Goal: Information Seeking & Learning: Check status

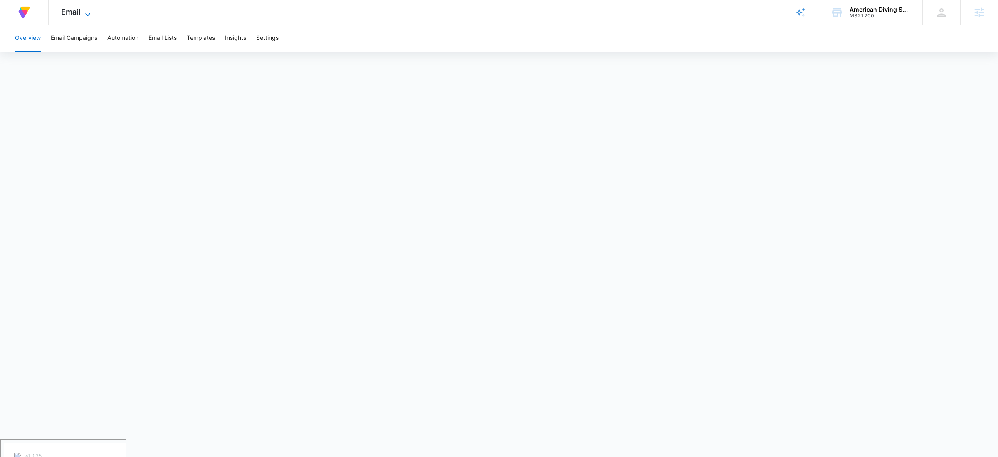
click at [67, 15] on span "Email" at bounding box center [71, 11] width 20 height 9
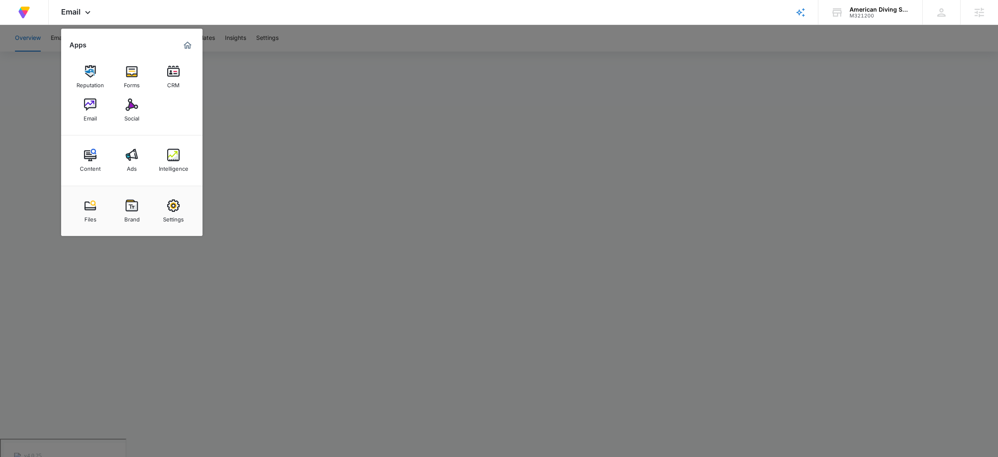
click at [92, 167] on div "Content" at bounding box center [90, 166] width 21 height 11
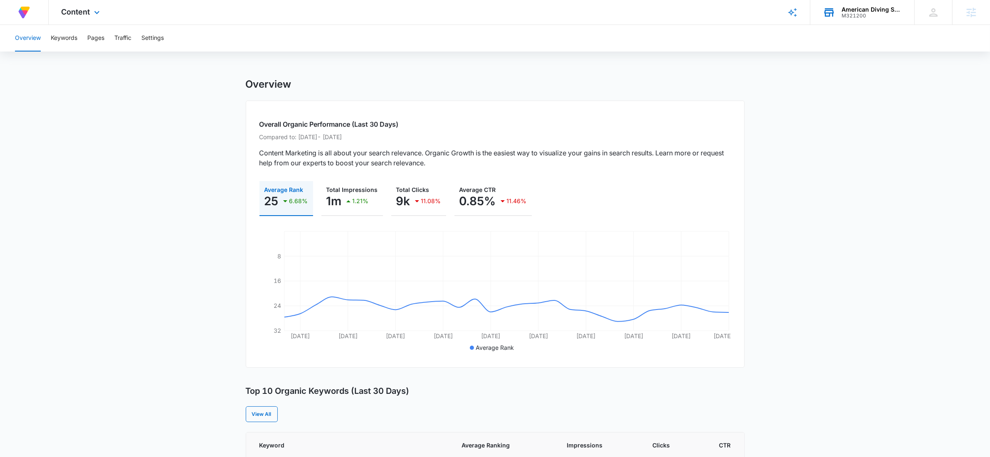
click at [855, 12] on div "American Diving Supply" at bounding box center [871, 9] width 61 height 7
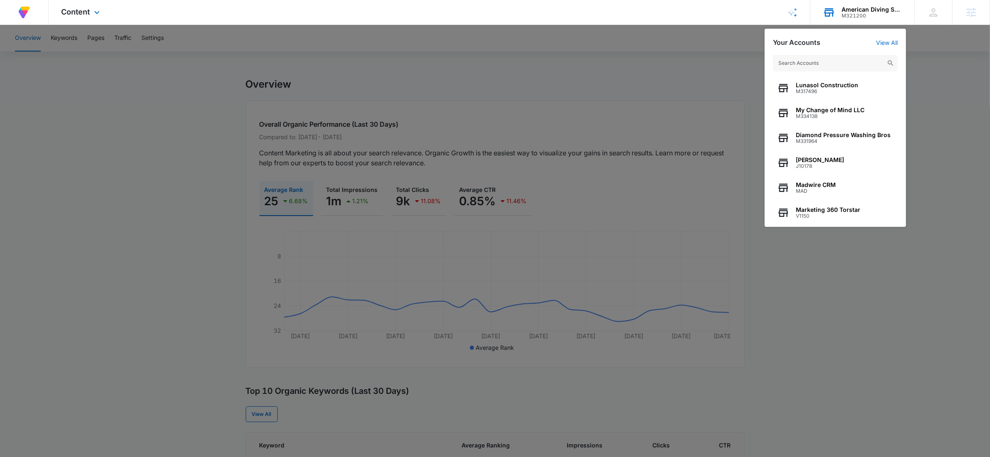
click at [837, 60] on input "text" at bounding box center [835, 63] width 125 height 17
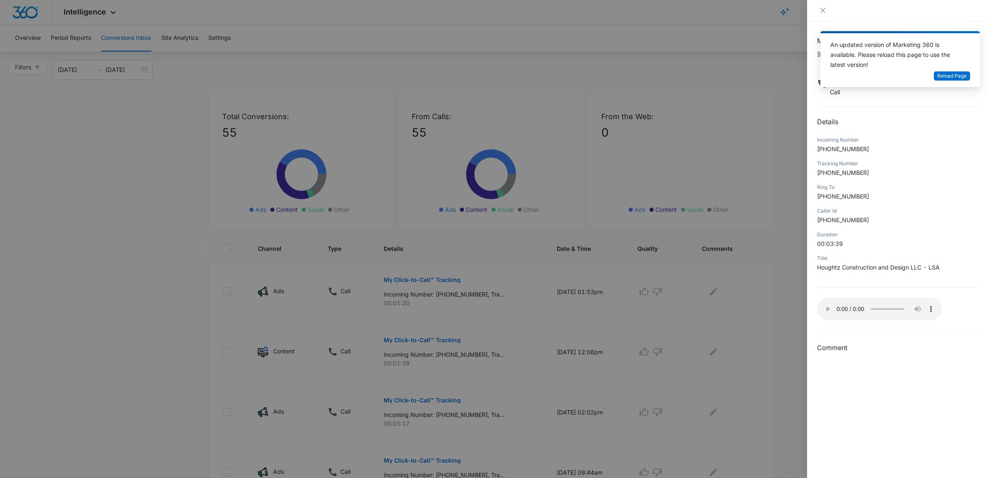
click at [611, 109] on div at bounding box center [495, 239] width 990 height 478
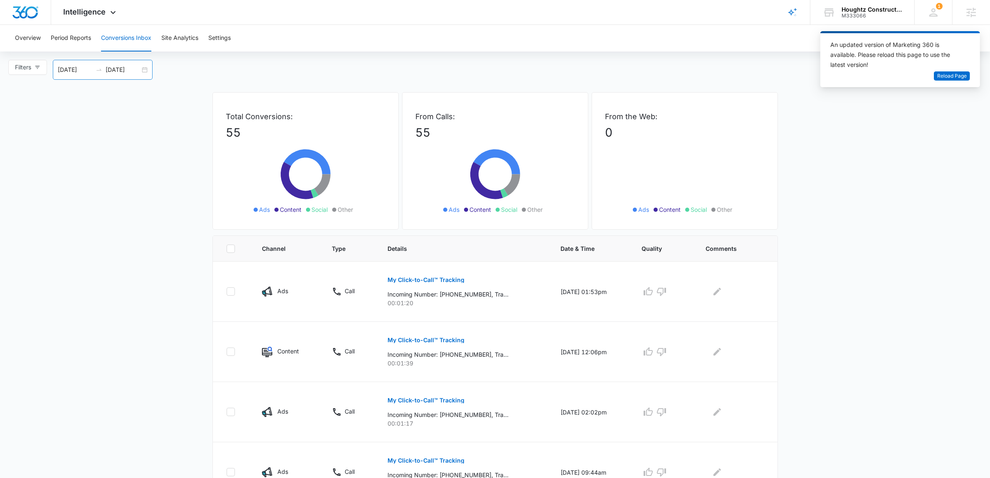
click at [149, 70] on div "07/11/2025 09/09/2025" at bounding box center [103, 70] width 100 height 20
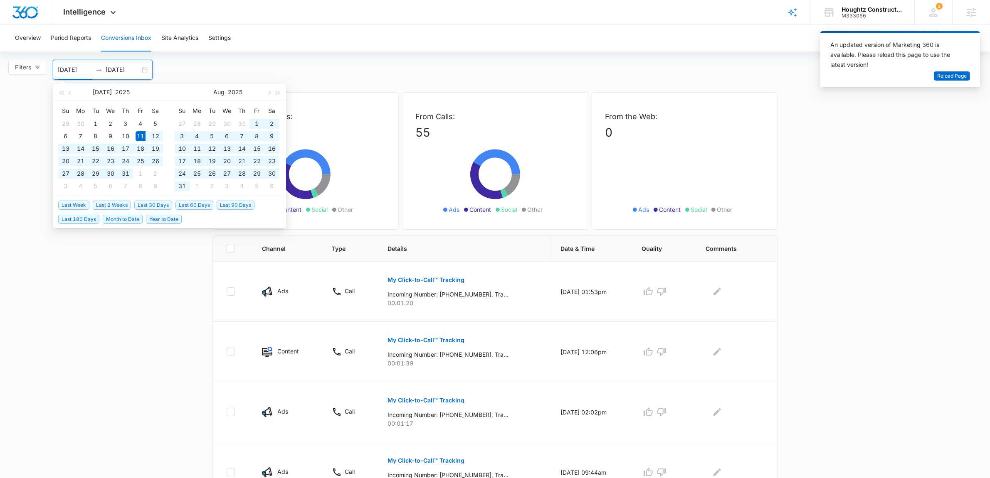
type input "07/11/2025"
click at [471, 136] on p "55" at bounding box center [495, 132] width 159 height 17
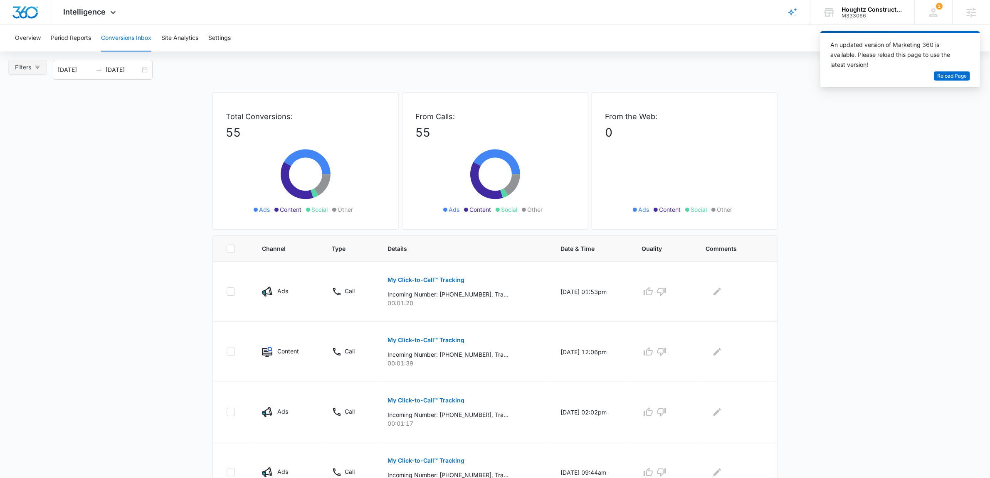
drag, startPoint x: 19, startPoint y: 70, endPoint x: 45, endPoint y: 80, distance: 28.2
click at [19, 70] on span "Filters" at bounding box center [23, 67] width 16 height 9
click at [15, 109] on input "Ads" at bounding box center [16, 111] width 7 height 7
radio input "true"
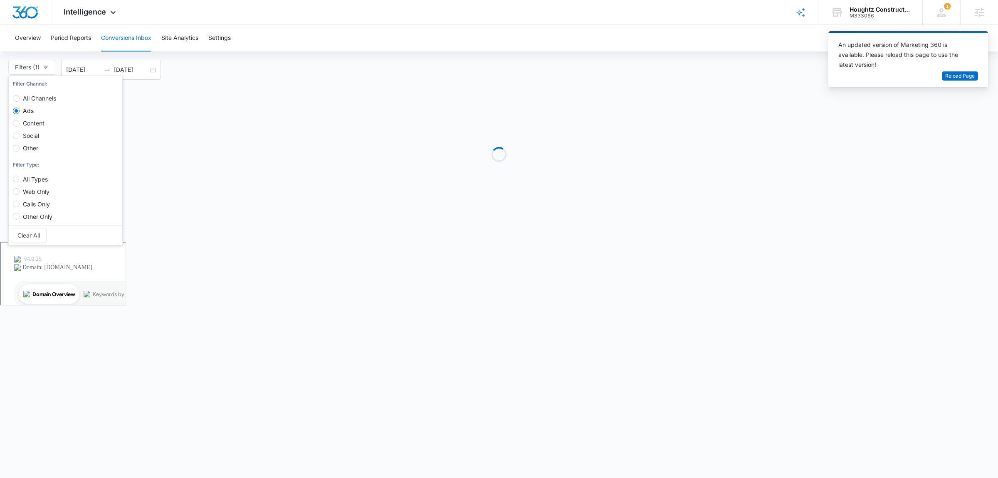
click at [134, 134] on main "Filters (1) Filter Channel : All Channels Ads Content Social Other Filter Type …" at bounding box center [499, 138] width 998 height 157
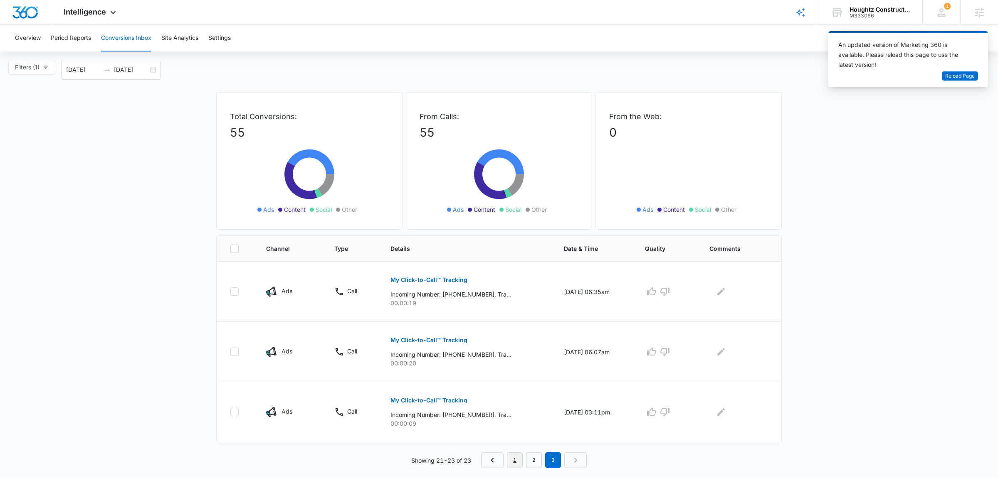
click at [518, 462] on link "1" at bounding box center [515, 461] width 16 height 16
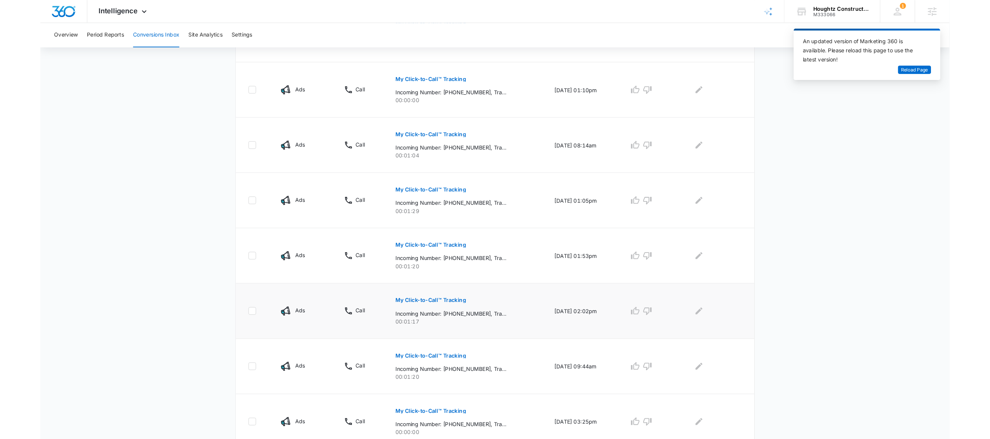
scroll to position [413, 0]
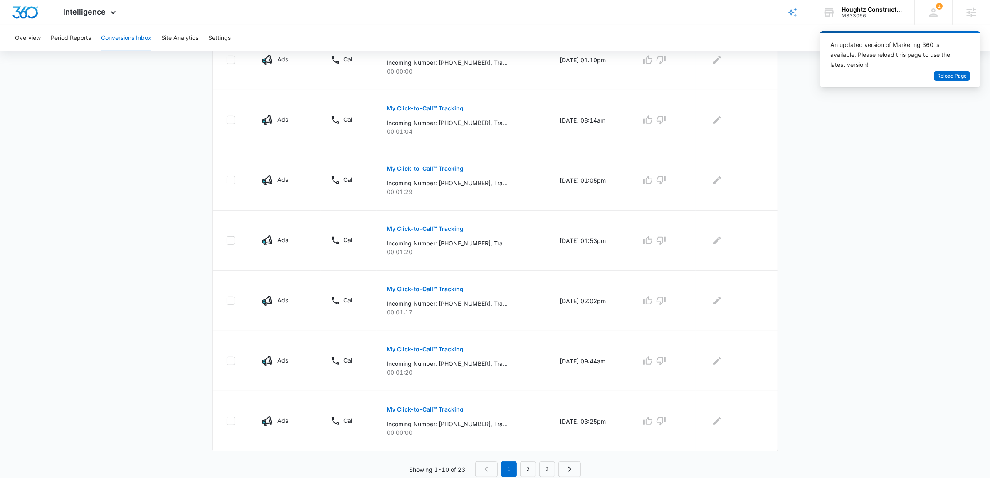
click at [855, 150] on main "Filters (1) Filter Channel : All Channels Ads Content Social Other Filter Type …" at bounding box center [495, 62] width 990 height 831
click at [903, 273] on main "Filters (1) Filter Channel : All Channels Ads Content Social Other Filter Type …" at bounding box center [495, 62] width 990 height 831
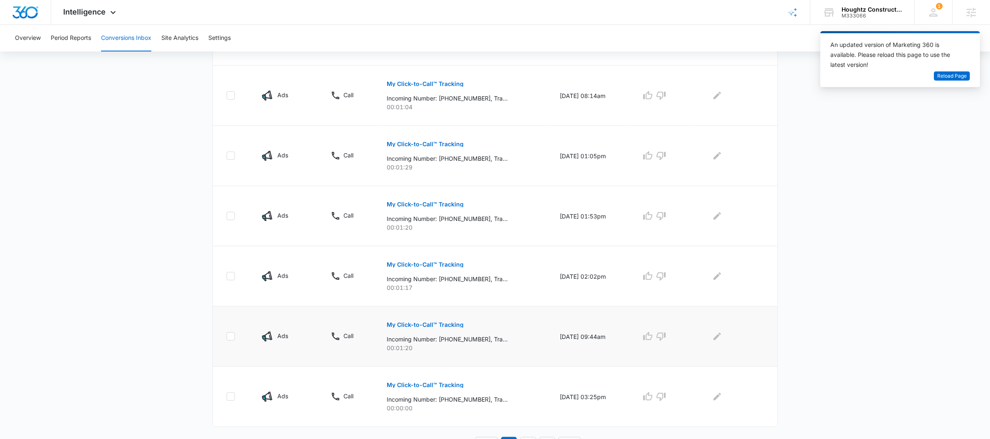
scroll to position [452, 0]
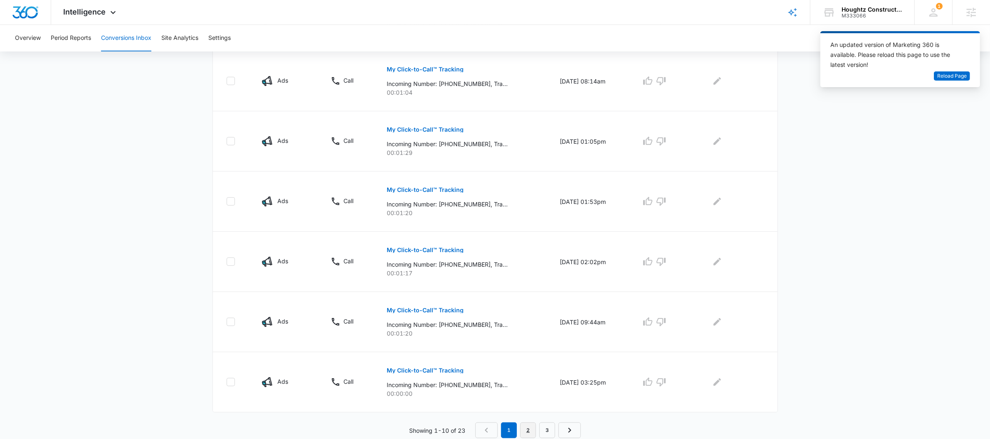
click at [529, 433] on link "2" at bounding box center [528, 431] width 16 height 16
click at [555, 432] on link "3" at bounding box center [549, 431] width 16 height 16
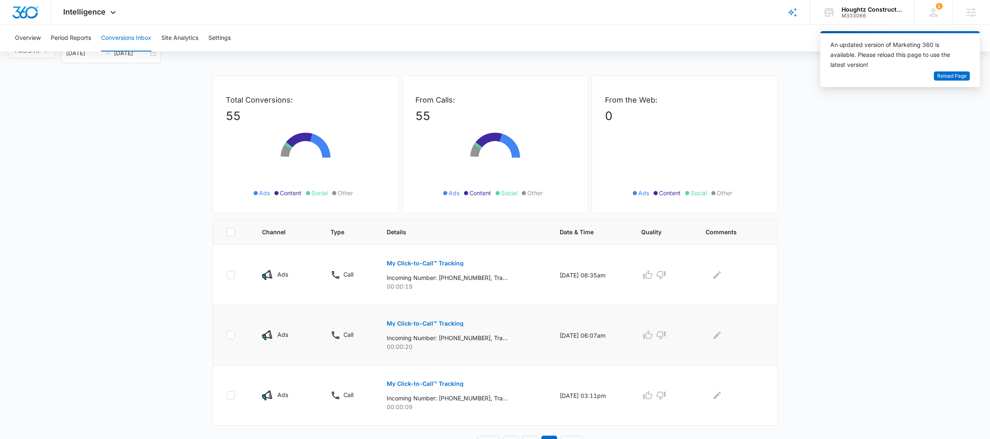
scroll to position [30, 0]
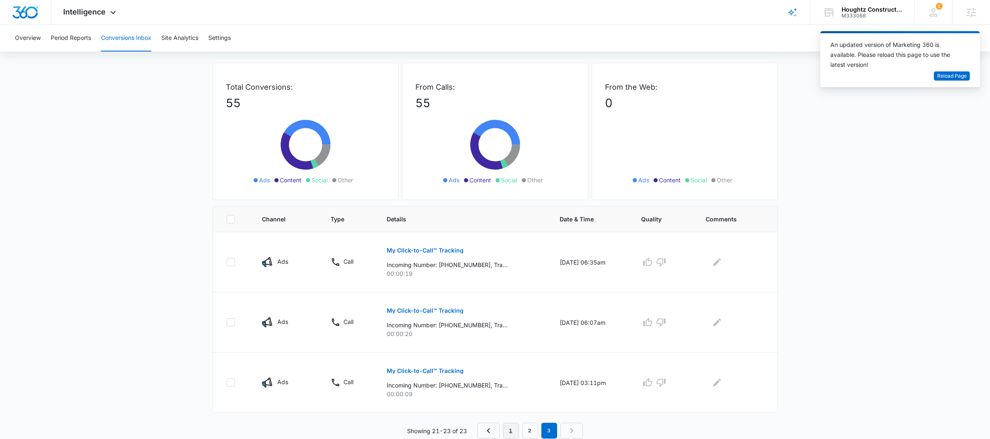
click at [514, 430] on link "1" at bounding box center [511, 431] width 16 height 16
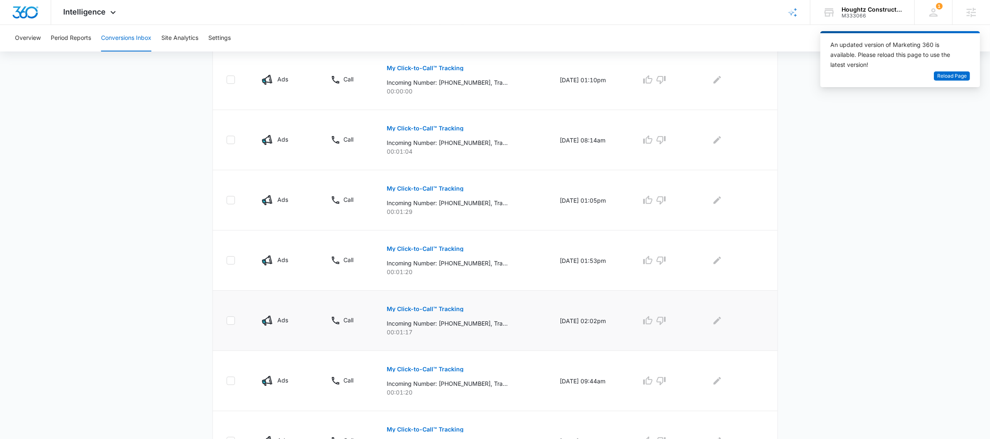
scroll to position [452, 0]
copy div "M333066"
drag, startPoint x: 866, startPoint y: 17, endPoint x: 842, endPoint y: 16, distance: 24.5
click at [842, 16] on div "M333066" at bounding box center [871, 16] width 61 height 6
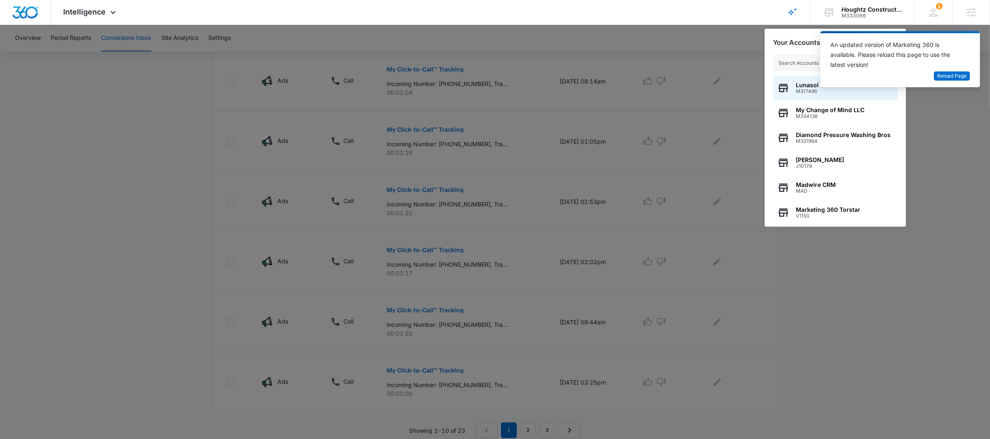
click at [816, 261] on div at bounding box center [495, 219] width 990 height 439
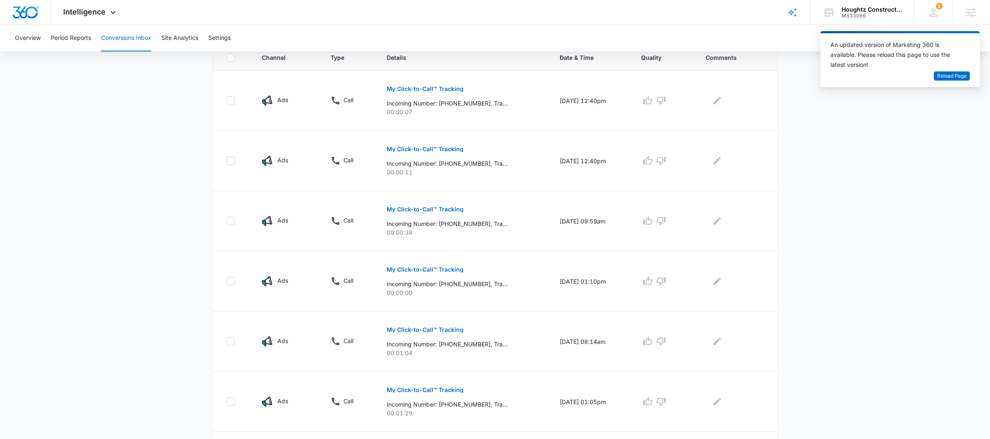
scroll to position [0, 0]
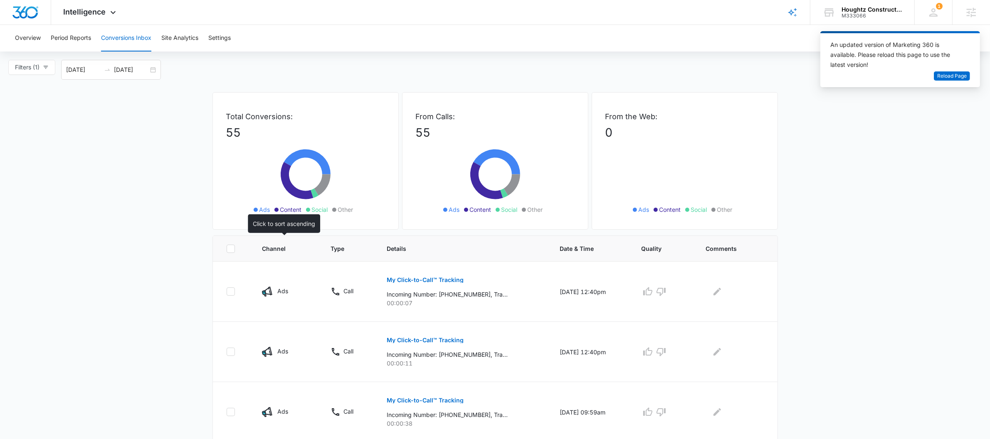
click at [279, 245] on span "Channel" at bounding box center [280, 248] width 37 height 9
click at [37, 67] on span "Filters (1)" at bounding box center [27, 67] width 25 height 9
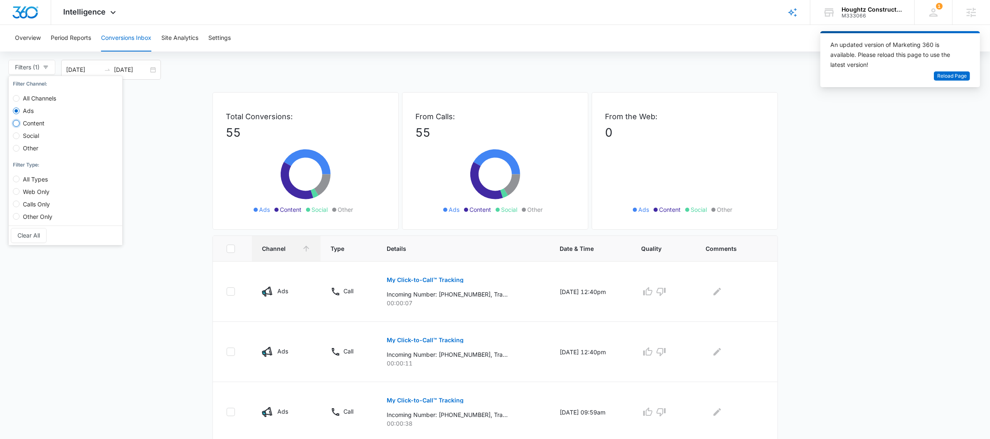
click at [13, 125] on input "Content" at bounding box center [16, 123] width 7 height 7
radio input "true"
radio input "false"
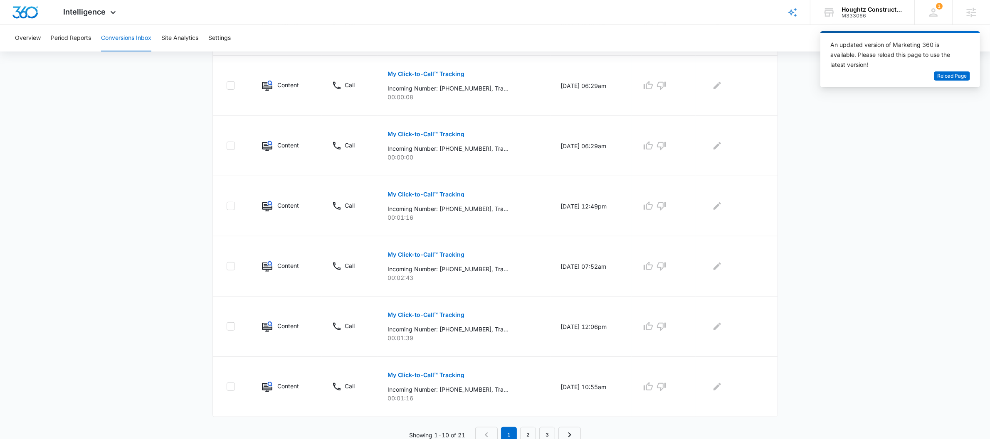
scroll to position [452, 0]
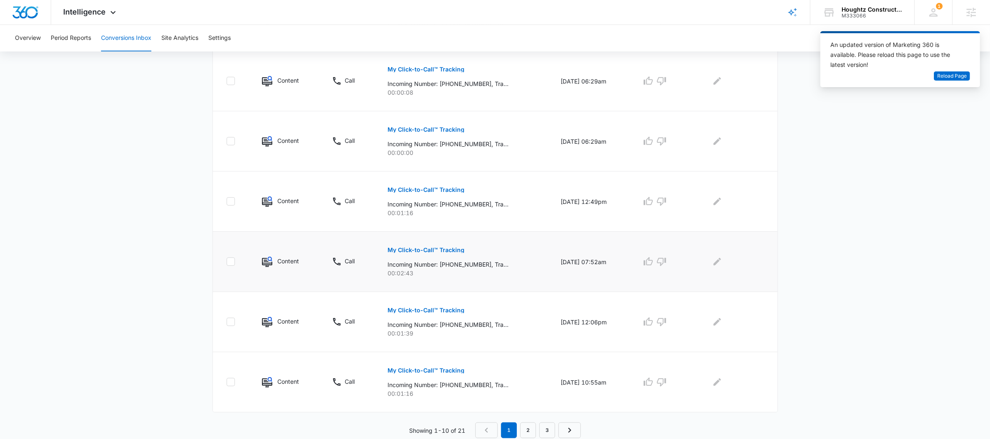
click at [569, 264] on td "[DATE] 07:52am" at bounding box center [590, 262] width 81 height 60
click at [794, 294] on main "Filters (1) Filter Channel : All Channels Ads Content Social Other Filter Type …" at bounding box center [495, 23] width 990 height 831
click at [419, 265] on p "Incoming Number: [PHONE_NUMBER], Tracking Number: [PHONE_NUMBER], Ring To: [PHO…" at bounding box center [448, 264] width 121 height 9
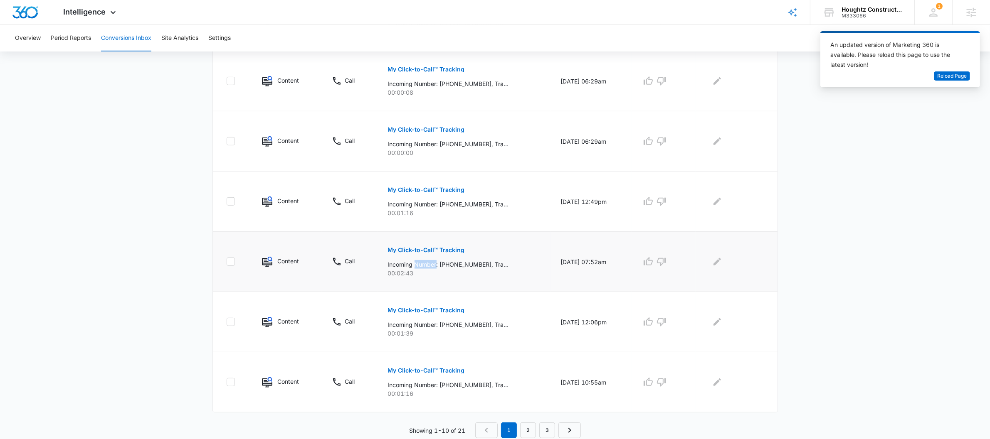
click at [419, 265] on p "Incoming Number: [PHONE_NUMBER], Tracking Number: [PHONE_NUMBER], Ring To: [PHO…" at bounding box center [448, 264] width 121 height 9
click at [433, 274] on p "00:02:43" at bounding box center [464, 273] width 153 height 9
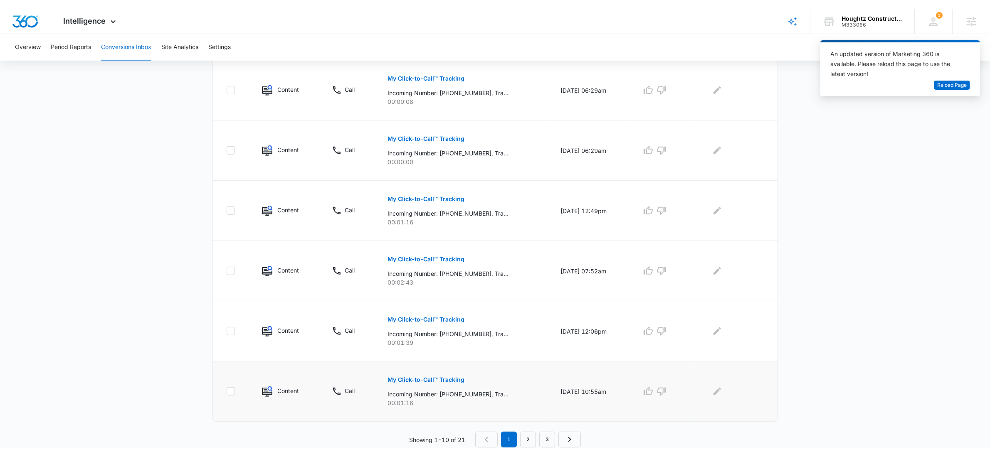
scroll to position [434, 0]
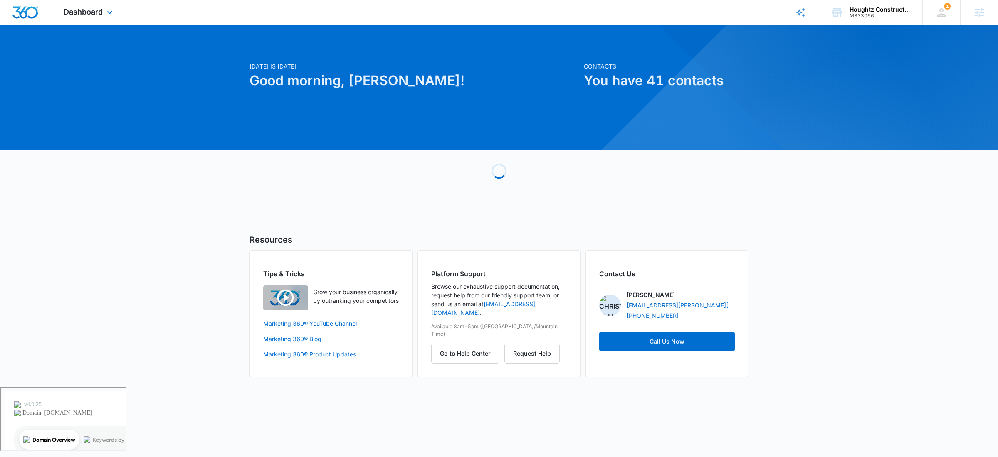
click at [89, 16] on span "Dashboard" at bounding box center [83, 11] width 39 height 9
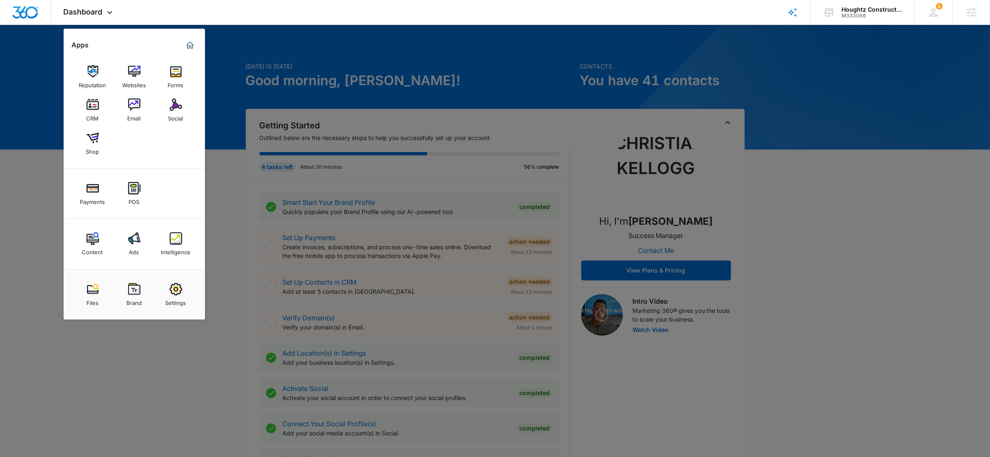
click at [176, 240] on img at bounding box center [176, 238] width 12 height 12
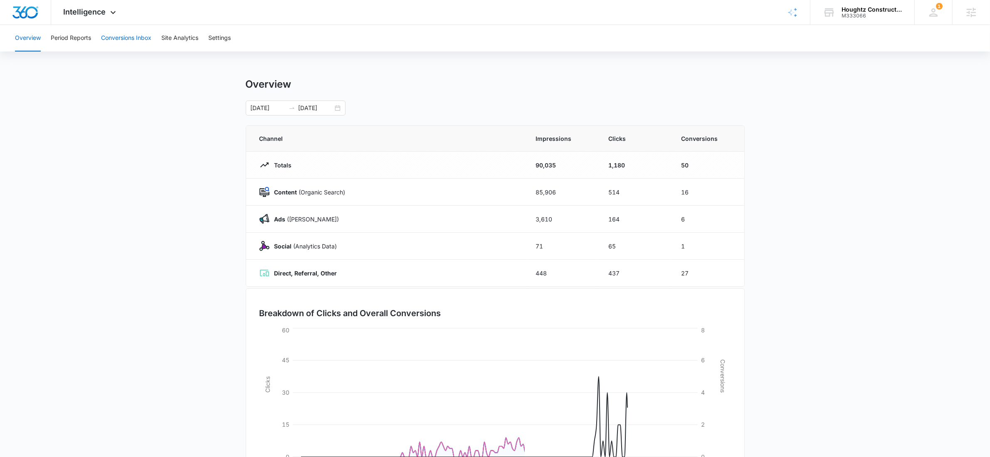
click at [124, 40] on button "Conversions Inbox" at bounding box center [126, 38] width 50 height 27
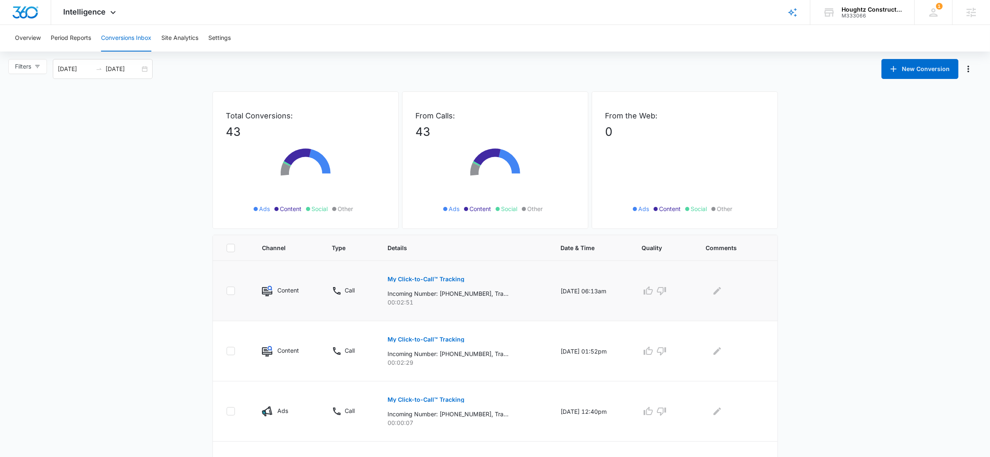
scroll to position [17, 0]
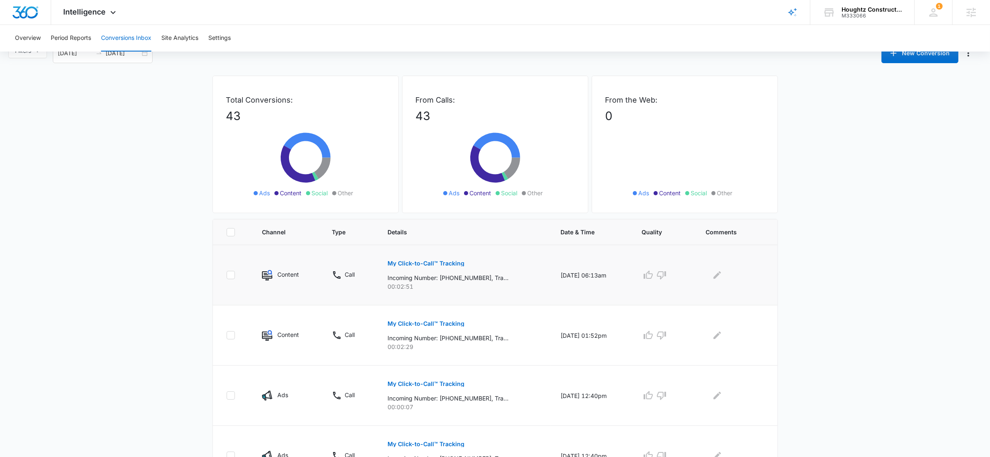
click at [425, 264] on p "My Click-to-Call™ Tracking" at bounding box center [426, 264] width 77 height 6
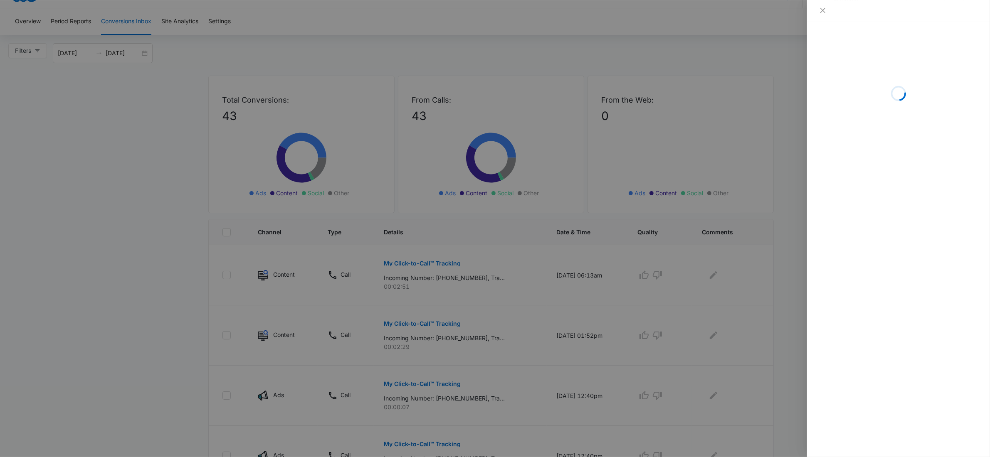
drag, startPoint x: 565, startPoint y: 293, endPoint x: 658, endPoint y: 219, distance: 118.3
click at [565, 293] on div at bounding box center [495, 228] width 990 height 457
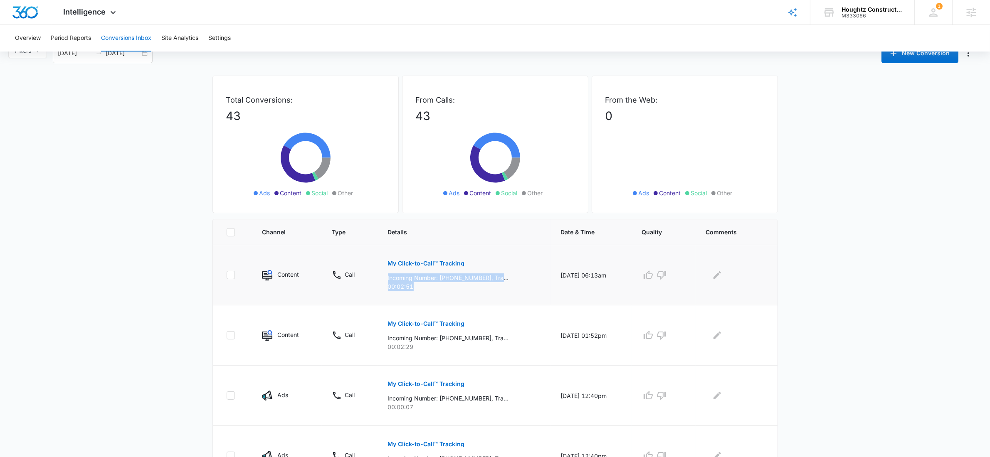
drag, startPoint x: 384, startPoint y: 289, endPoint x: 380, endPoint y: 280, distance: 9.9
click at [380, 280] on td "My Click-to-Call™ Tracking Incoming Number: +18137856732, Tracking Number: +181…" at bounding box center [464, 275] width 173 height 60
copy div "Incoming Number: +18137856732, Tracking Number: +18132786981, Ring To: +1813618…"
drag, startPoint x: 411, startPoint y: 345, endPoint x: 382, endPoint y: 338, distance: 29.5
click at [378, 338] on td "My Click-to-Call™ Tracking Incoming Number: +17276771904, Tracking Number: +181…" at bounding box center [464, 336] width 173 height 60
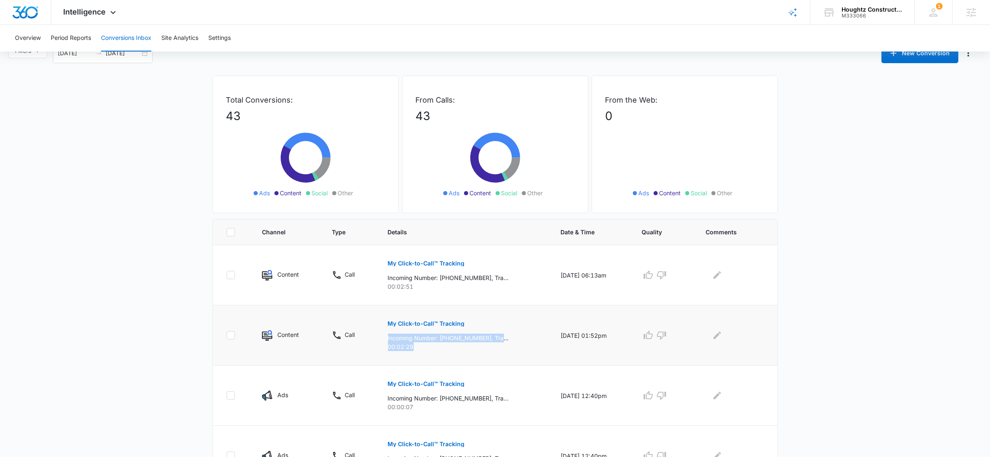
click at [388, 338] on p "Incoming Number: +17276771904, Tracking Number: +18132786981, Ring To: +1813618…" at bounding box center [448, 338] width 121 height 9
drag, startPoint x: 385, startPoint y: 337, endPoint x: 481, endPoint y: 337, distance: 96.4
click at [481, 337] on p "Incoming Number: +17276771904, Tracking Number: +18132786981, Ring To: +1813618…" at bounding box center [448, 338] width 121 height 9
copy p "ncoming Number: +17276771904"
drag, startPoint x: 417, startPoint y: 350, endPoint x: 381, endPoint y: 347, distance: 35.5
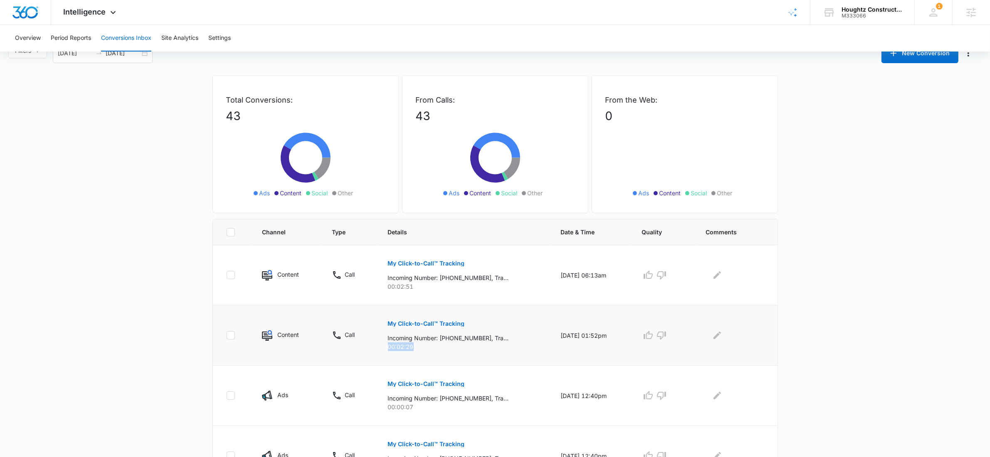
click at [382, 347] on td "My Click-to-Call™ Tracking Incoming Number: +17276771904, Tracking Number: +181…" at bounding box center [464, 336] width 173 height 60
copy p "00:02:29"
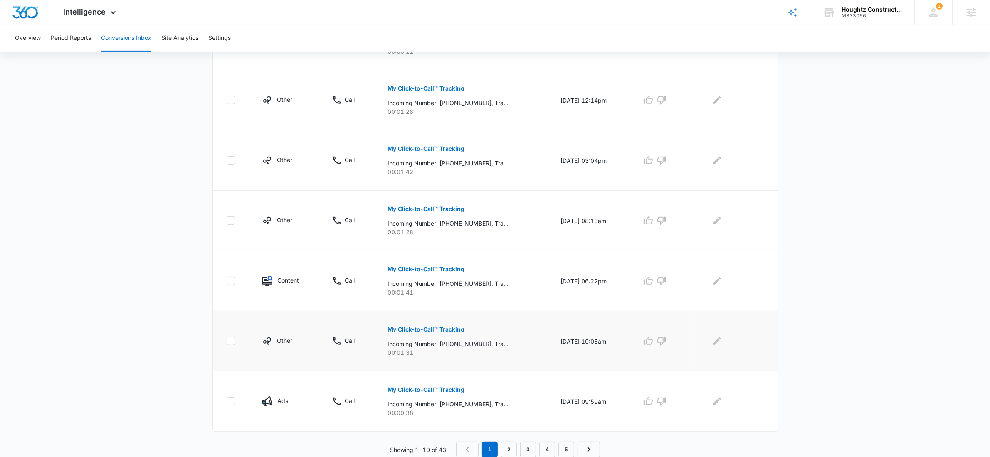
scroll to position [432, 0]
click at [415, 295] on p "00:01:41" at bounding box center [464, 292] width 153 height 9
drag, startPoint x: 416, startPoint y: 294, endPoint x: 383, endPoint y: 285, distance: 33.6
click at [388, 285] on div "My Click-to-Call™ Tracking Incoming Number: +19192746868, Tracking Number: +181…" at bounding box center [464, 278] width 153 height 37
click at [461, 286] on p "Incoming Number: +19192746868, Tracking Number: +18132786981, Ring To: +1813618…" at bounding box center [448, 284] width 121 height 9
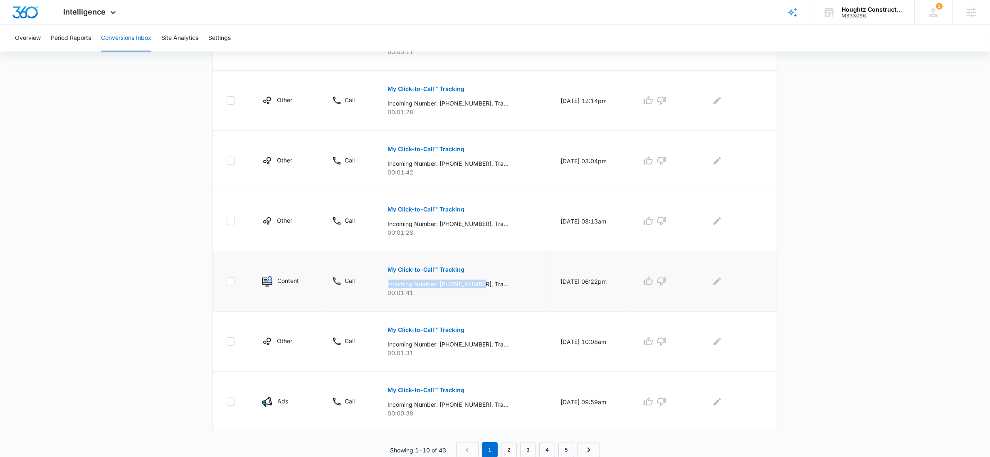
drag, startPoint x: 382, startPoint y: 283, endPoint x: 480, endPoint y: 281, distance: 97.7
click at [480, 281] on td "My Click-to-Call™ Tracking Incoming Number: +19192746868, Tracking Number: +181…" at bounding box center [464, 281] width 173 height 60
copy p "Incoming Number: +19192746868"
drag, startPoint x: 415, startPoint y: 294, endPoint x: 383, endPoint y: 292, distance: 32.5
click at [388, 292] on p "00:01:41" at bounding box center [464, 292] width 153 height 9
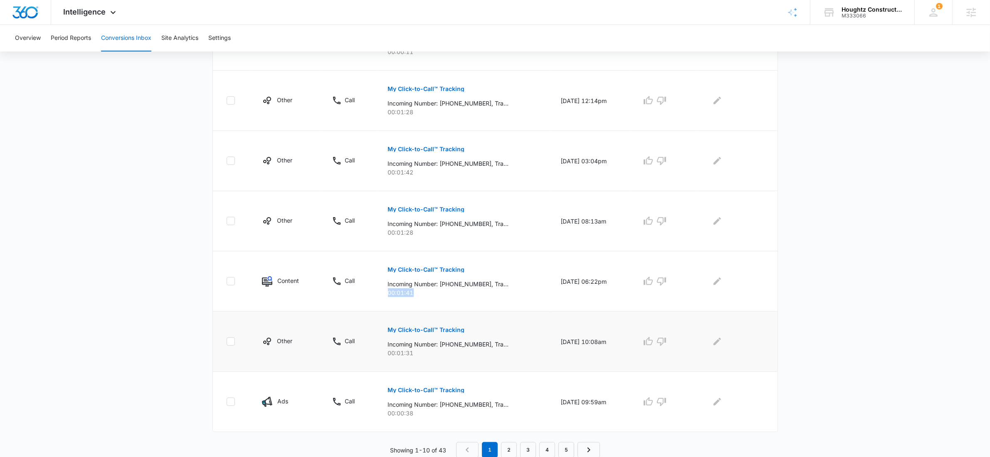
copy p "00:01:41"
click at [505, 449] on link "2" at bounding box center [509, 450] width 16 height 16
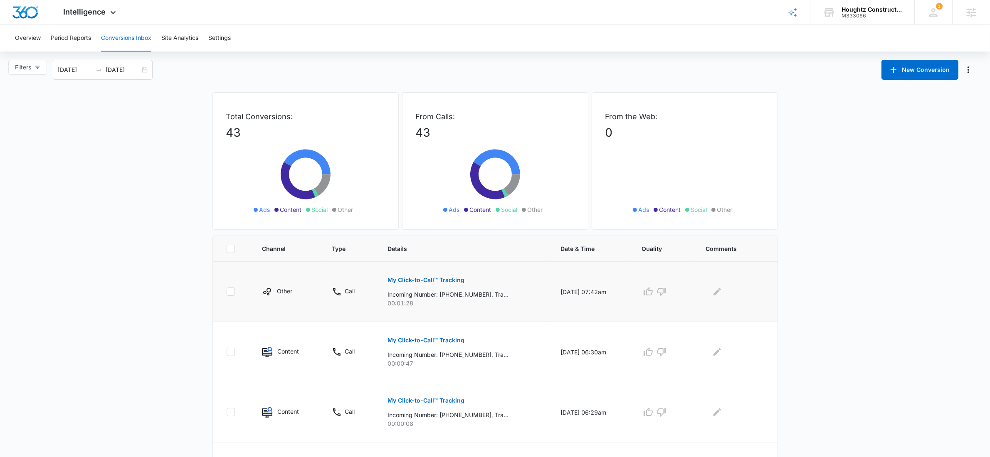
scroll to position [2, 0]
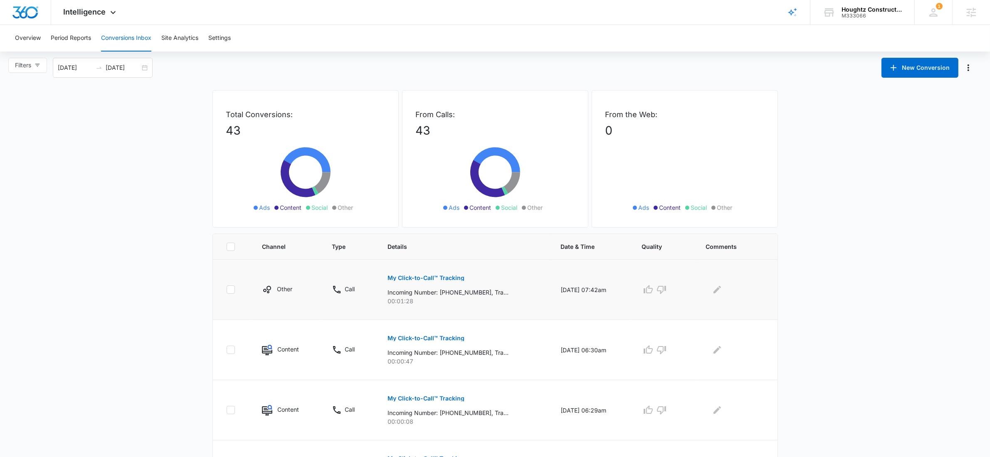
click at [413, 299] on p "00:01:28" at bounding box center [464, 301] width 153 height 9
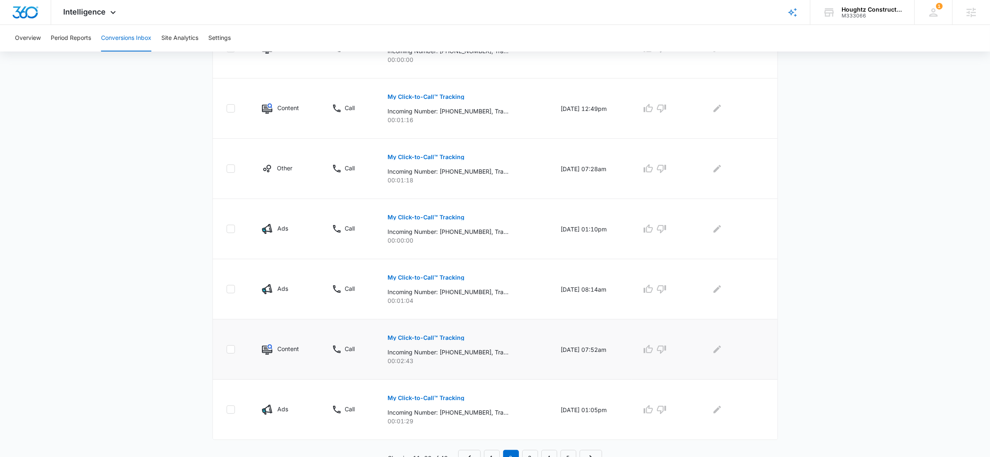
scroll to position [434, 0]
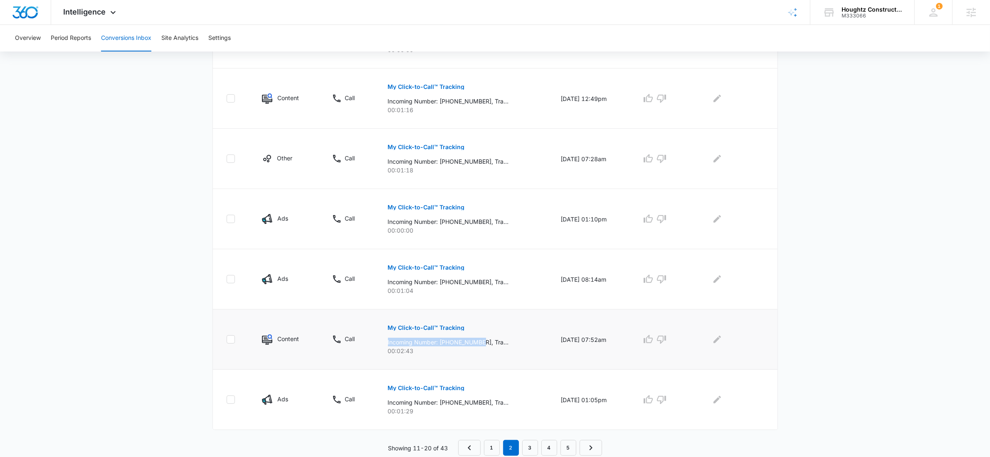
drag, startPoint x: 383, startPoint y: 343, endPoint x: 481, endPoint y: 345, distance: 98.1
click at [481, 345] on td "My Click-to-Call™ Tracking Incoming Number: +12023169980, Tracking Number: +181…" at bounding box center [464, 340] width 173 height 60
copy p "Incoming Number: +12023169980"
drag, startPoint x: 380, startPoint y: 350, endPoint x: 436, endPoint y: 355, distance: 56.3
click at [437, 355] on td "My Click-to-Call™ Tracking Incoming Number: +12023169980, Tracking Number: +181…" at bounding box center [464, 340] width 173 height 60
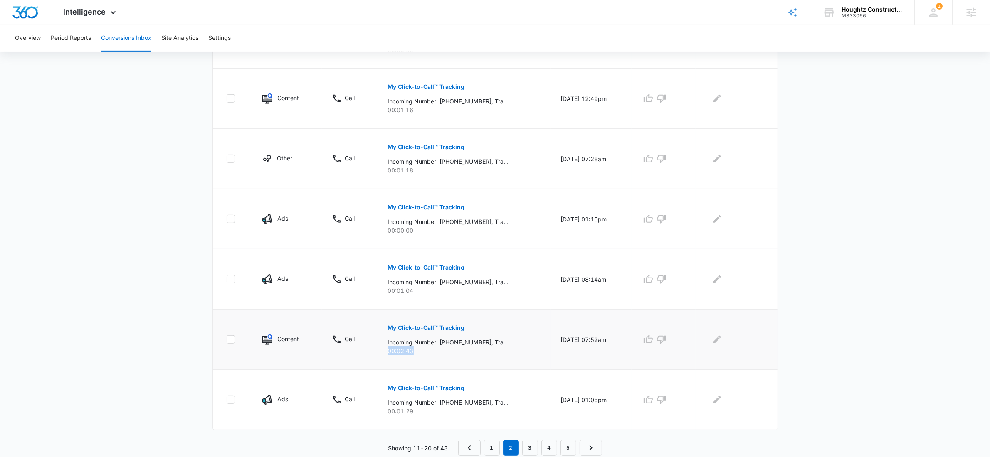
copy p "00:02:43"
drag, startPoint x: 382, startPoint y: 405, endPoint x: 481, endPoint y: 402, distance: 99.0
click at [481, 402] on td "My Click-to-Call™ Tracking Incoming Number: +18136504903, Tracking Number: +181…" at bounding box center [464, 400] width 173 height 60
copy p "Incoming Number: +18136504903"
drag, startPoint x: 417, startPoint y: 408, endPoint x: 382, endPoint y: 411, distance: 34.6
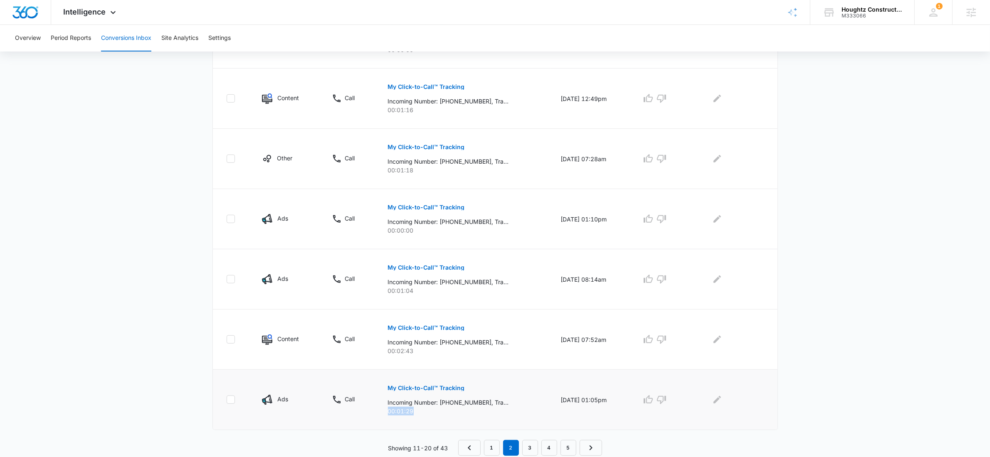
click at [382, 411] on td "My Click-to-Call™ Tracking Incoming Number: +18136504903, Tracking Number: +181…" at bounding box center [464, 400] width 173 height 60
copy p "00:01:29"
click at [529, 449] on link "3" at bounding box center [530, 448] width 16 height 16
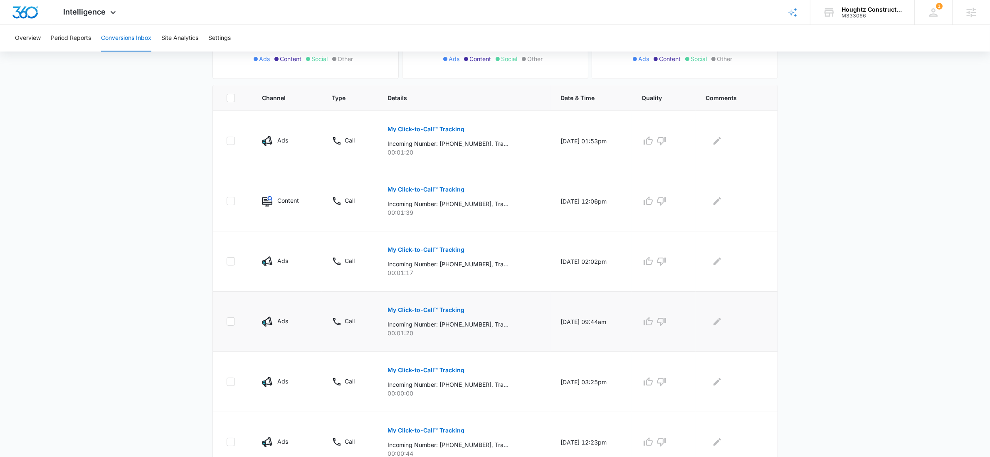
scroll to position [152, 0]
click at [425, 311] on p "My Click-to-Call™ Tracking" at bounding box center [426, 309] width 77 height 6
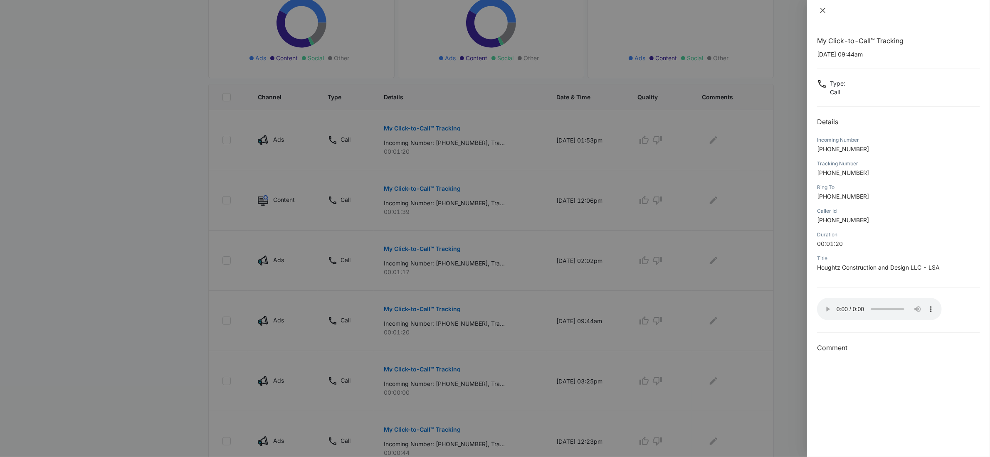
click at [820, 12] on icon "close" at bounding box center [822, 10] width 7 height 7
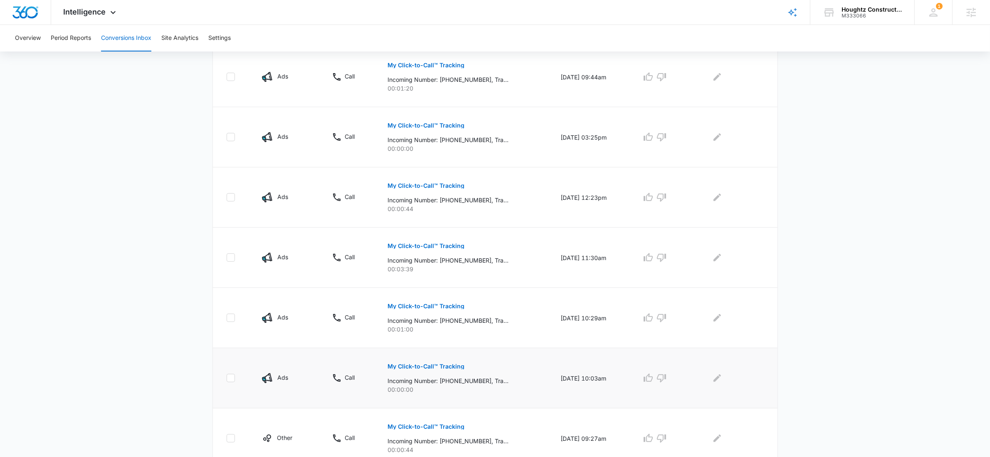
scroll to position [398, 0]
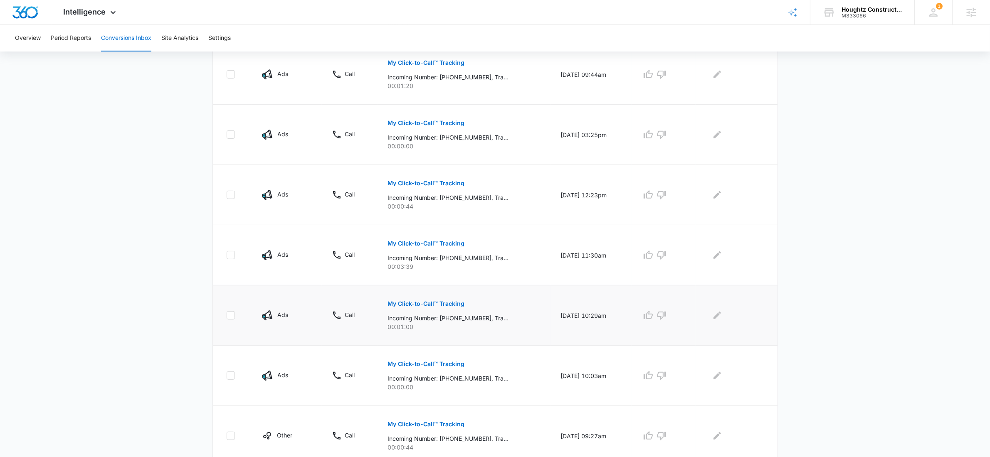
drag, startPoint x: 418, startPoint y: 323, endPoint x: 391, endPoint y: 308, distance: 31.1
click at [395, 313] on div "My Click-to-Call™ Tracking Incoming Number: +13177414252, Tracking Number: +181…" at bounding box center [464, 312] width 153 height 37
drag, startPoint x: 412, startPoint y: 268, endPoint x: 381, endPoint y: 256, distance: 33.0
click at [381, 256] on td "My Click-to-Call™ Tracking Incoming Number: +14046604069, Tracking Number: +181…" at bounding box center [464, 255] width 173 height 60
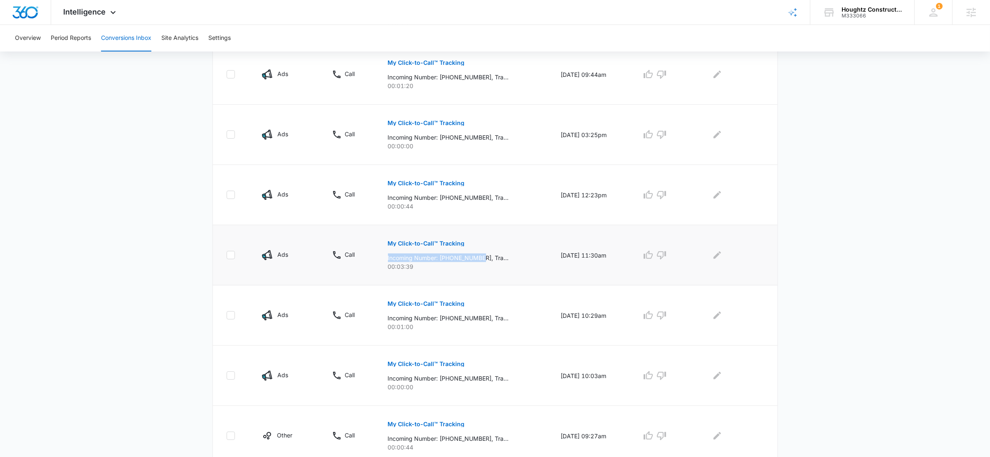
drag, startPoint x: 386, startPoint y: 257, endPoint x: 480, endPoint y: 256, distance: 93.5
click at [480, 256] on td "My Click-to-Call™ Tracking Incoming Number: +14046604069, Tracking Number: +181…" at bounding box center [464, 255] width 173 height 60
copy p "Incoming Number: +14046604069"
drag, startPoint x: 410, startPoint y: 268, endPoint x: 381, endPoint y: 268, distance: 28.7
click at [381, 268] on td "My Click-to-Call™ Tracking Incoming Number: +14046604069, Tracking Number: +181…" at bounding box center [464, 255] width 173 height 60
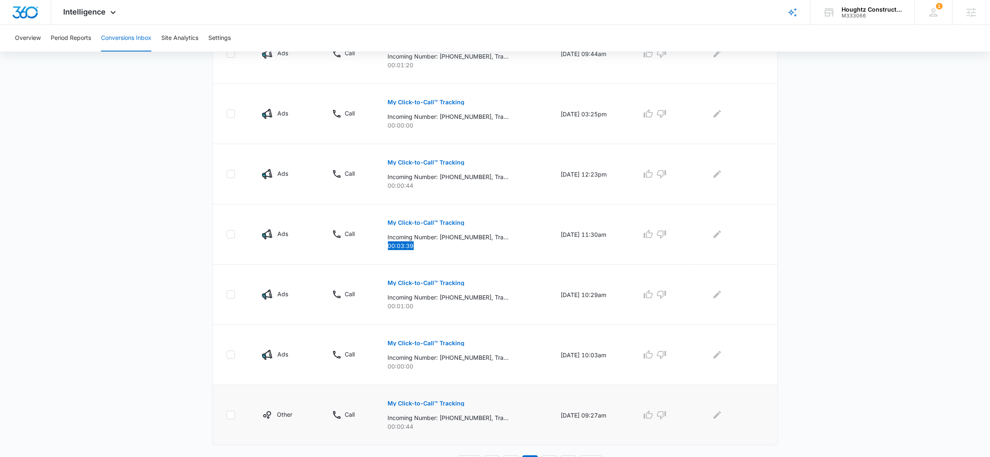
scroll to position [434, 0]
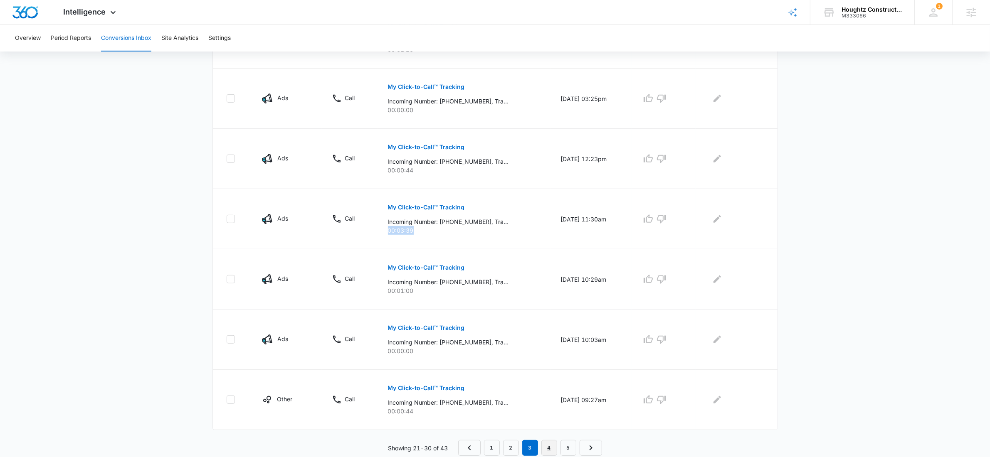
click at [545, 448] on link "4" at bounding box center [549, 448] width 16 height 16
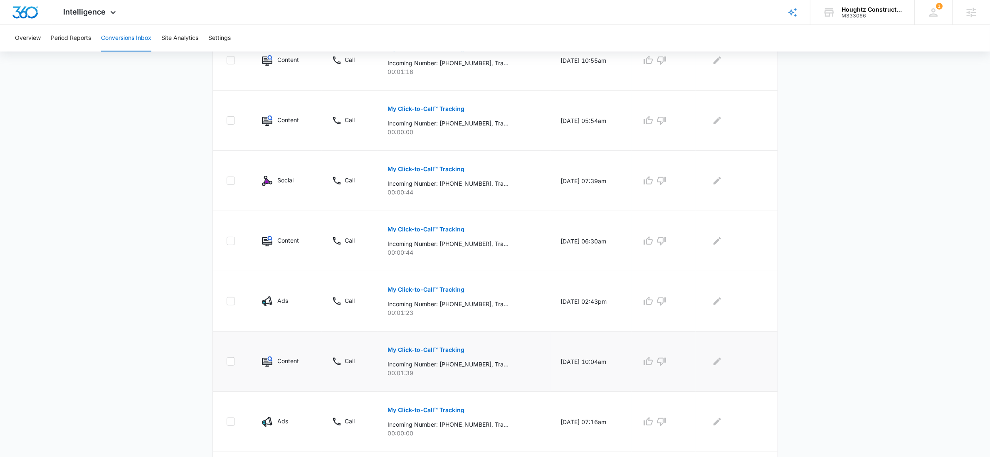
scroll to position [366, 0]
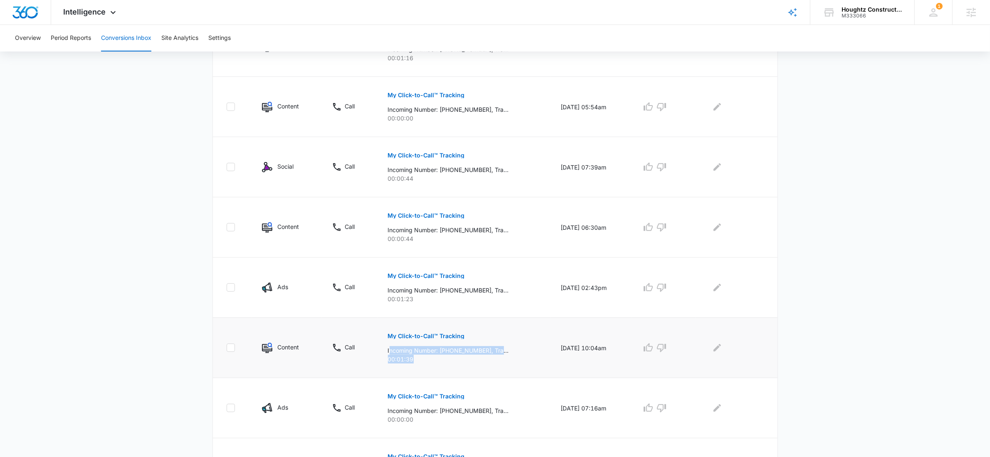
drag, startPoint x: 405, startPoint y: 357, endPoint x: 386, endPoint y: 353, distance: 19.4
click at [388, 353] on div "My Click-to-Call™ Tracking Incoming Number: +18132301695, Tracking Number: +181…" at bounding box center [464, 344] width 153 height 37
click at [388, 352] on p "Incoming Number: +18132301695, Tracking Number: +18132786981, Ring To: +1813618…" at bounding box center [448, 350] width 121 height 9
drag, startPoint x: 382, startPoint y: 351, endPoint x: 482, endPoint y: 350, distance: 99.4
click at [482, 350] on td "My Click-to-Call™ Tracking Incoming Number: +18132301695, Tracking Number: +181…" at bounding box center [464, 348] width 173 height 60
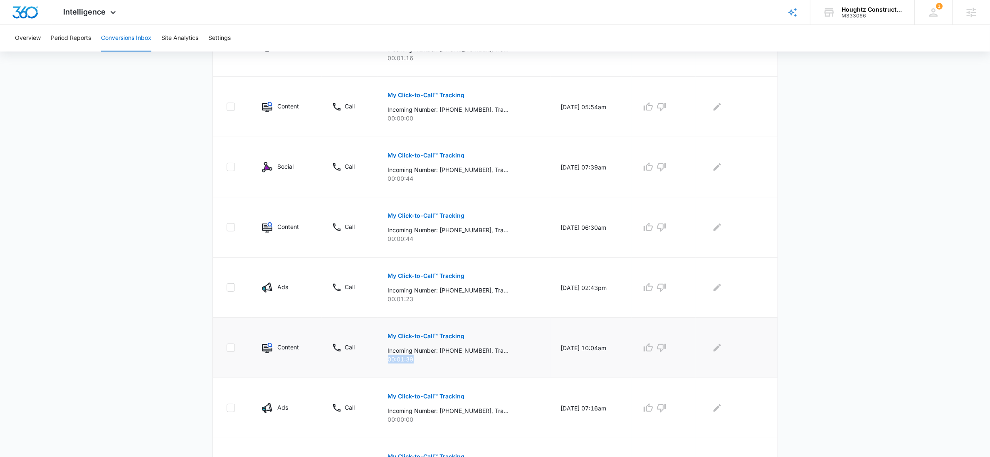
drag, startPoint x: 410, startPoint y: 362, endPoint x: 375, endPoint y: 362, distance: 34.9
click at [378, 362] on td "My Click-to-Call™ Tracking Incoming Number: +18132301695, Tracking Number: +181…" at bounding box center [464, 348] width 173 height 60
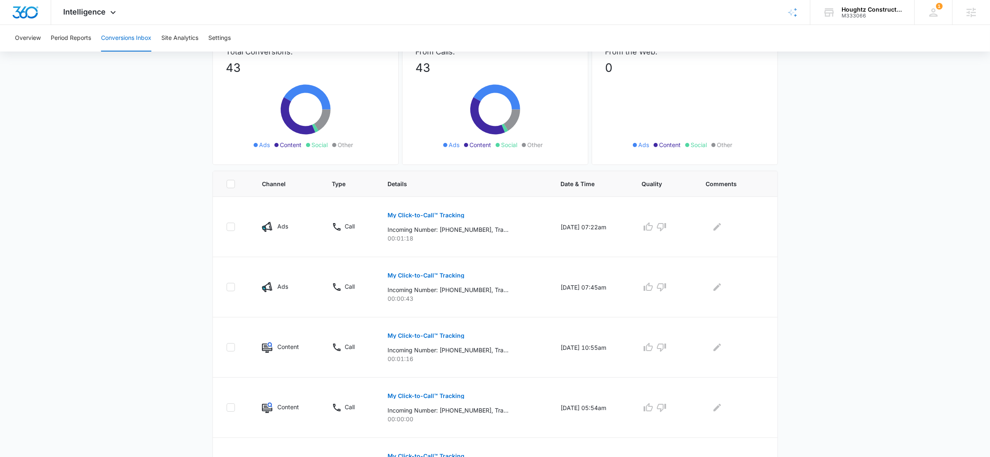
scroll to position [0, 0]
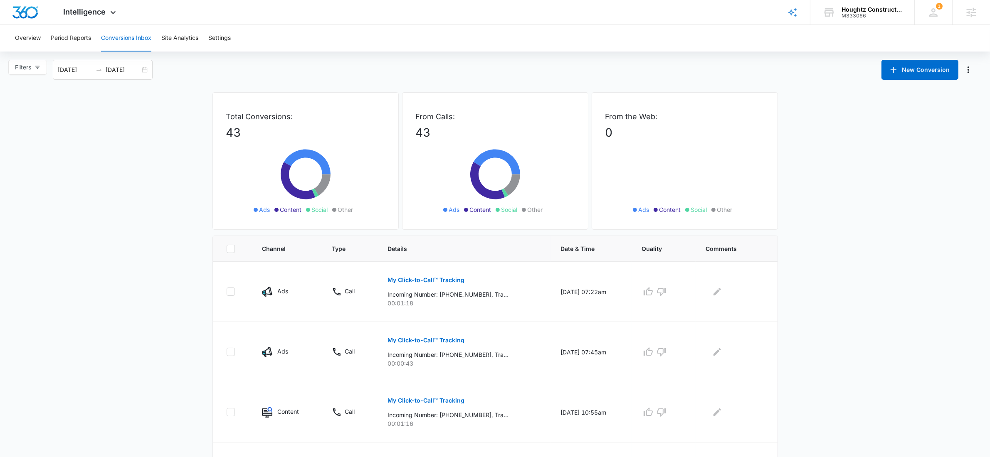
click at [435, 132] on p "43" at bounding box center [495, 132] width 159 height 17
drag, startPoint x: 426, startPoint y: 133, endPoint x: 392, endPoint y: 91, distance: 54.1
click at [365, 104] on div "Total Conversions: 43 Ads Content Social Other From Calls: 43 Ads Content Socia…" at bounding box center [494, 163] width 565 height 143
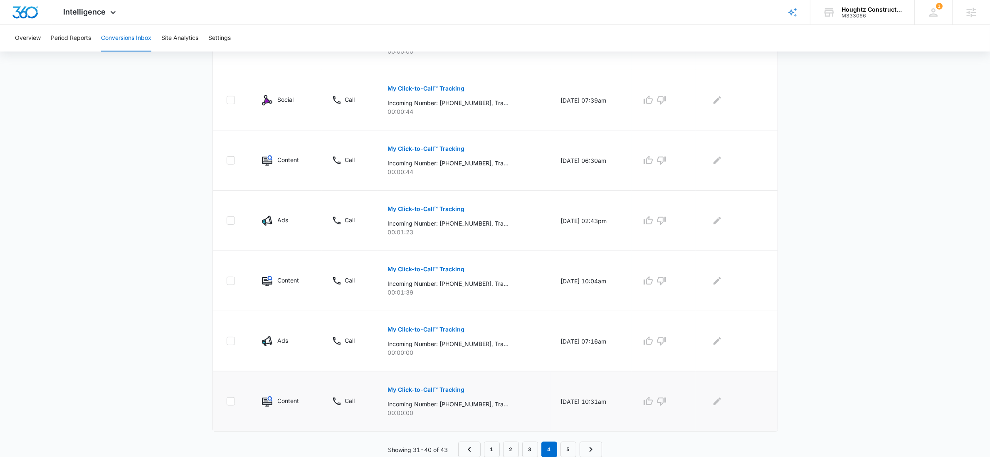
scroll to position [434, 0]
click at [501, 443] on nav "1 2 3 4 5" at bounding box center [530, 448] width 144 height 16
click at [494, 446] on link "1" at bounding box center [492, 448] width 16 height 16
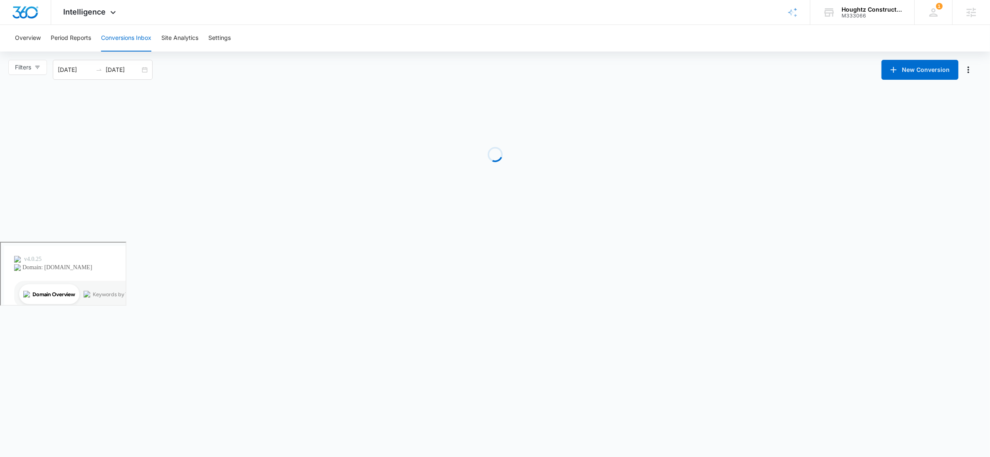
scroll to position [0, 0]
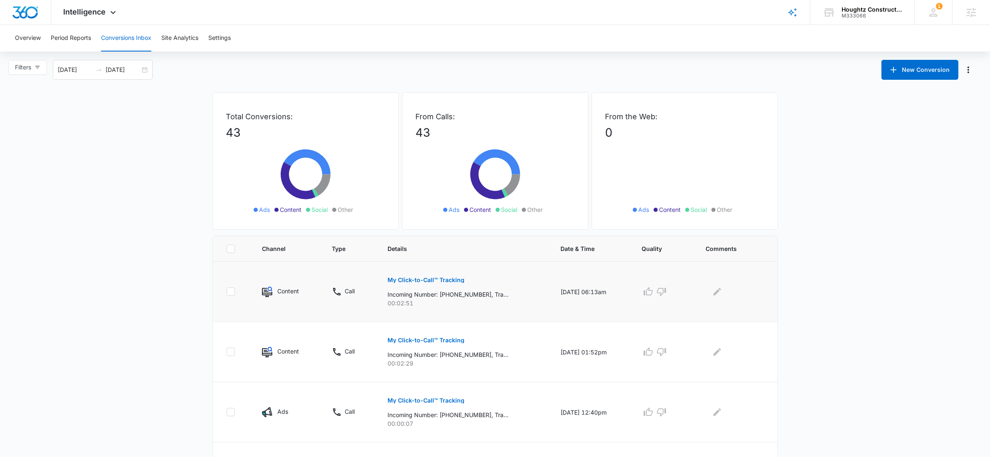
click at [508, 295] on div "My Click-to-Call™ Tracking Incoming Number: +18137856732, Tracking Number: +181…" at bounding box center [464, 288] width 153 height 37
drag, startPoint x: 868, startPoint y: 14, endPoint x: 838, endPoint y: 15, distance: 29.1
click at [838, 15] on div "Houghtz Construction and Design LLC M333066 Your Accounts View All" at bounding box center [862, 12] width 104 height 25
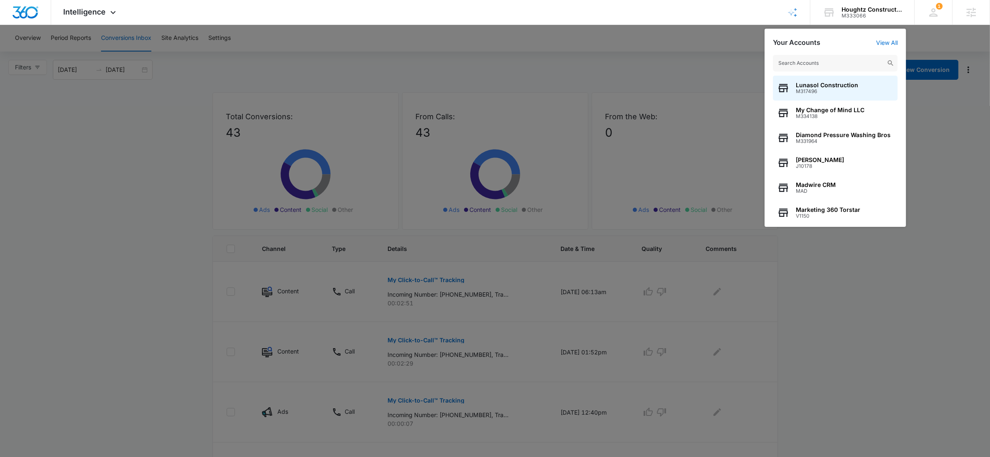
drag, startPoint x: 286, startPoint y: 54, endPoint x: 261, endPoint y: 27, distance: 37.1
click at [280, 47] on div at bounding box center [495, 228] width 990 height 457
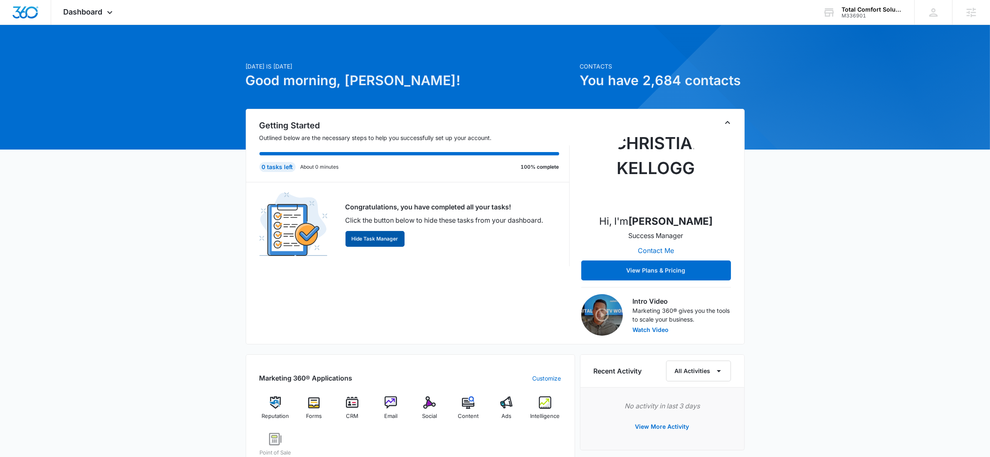
click at [385, 239] on button "Hide Task Manager" at bounding box center [374, 239] width 59 height 16
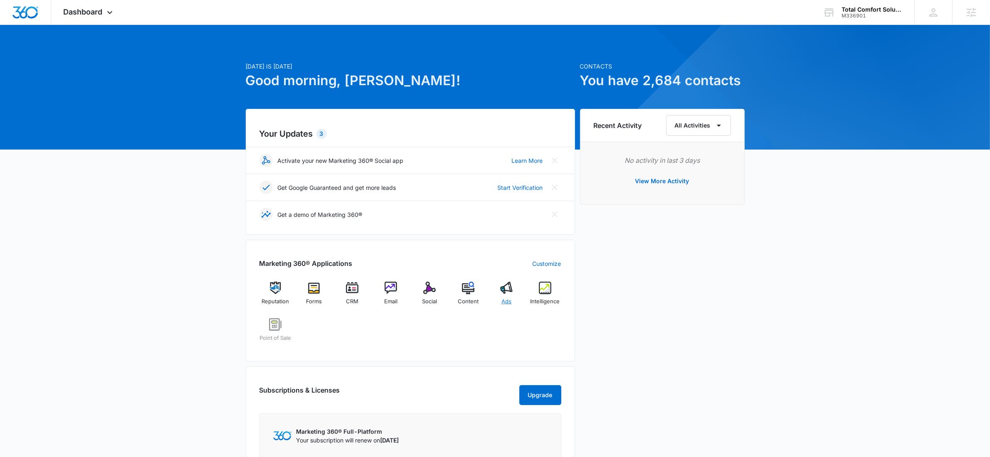
click at [510, 295] on div "Ads" at bounding box center [507, 297] width 32 height 30
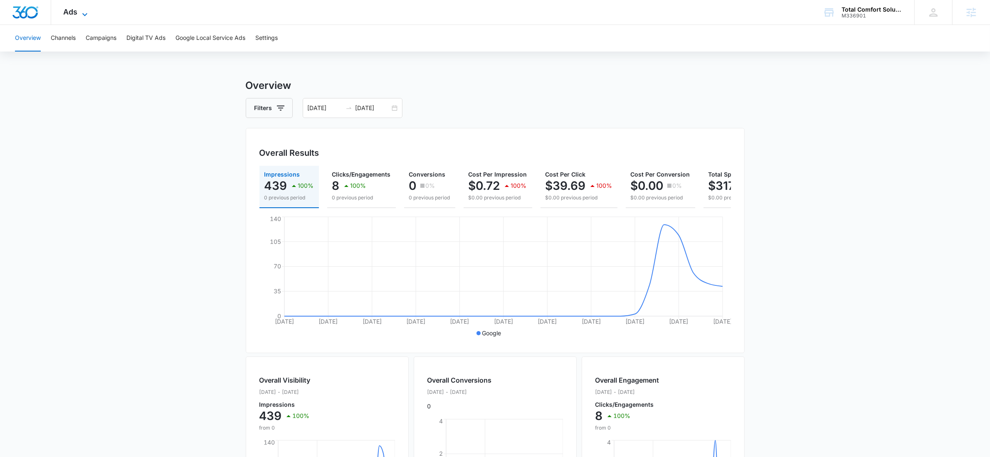
click at [72, 11] on span "Ads" at bounding box center [71, 11] width 14 height 9
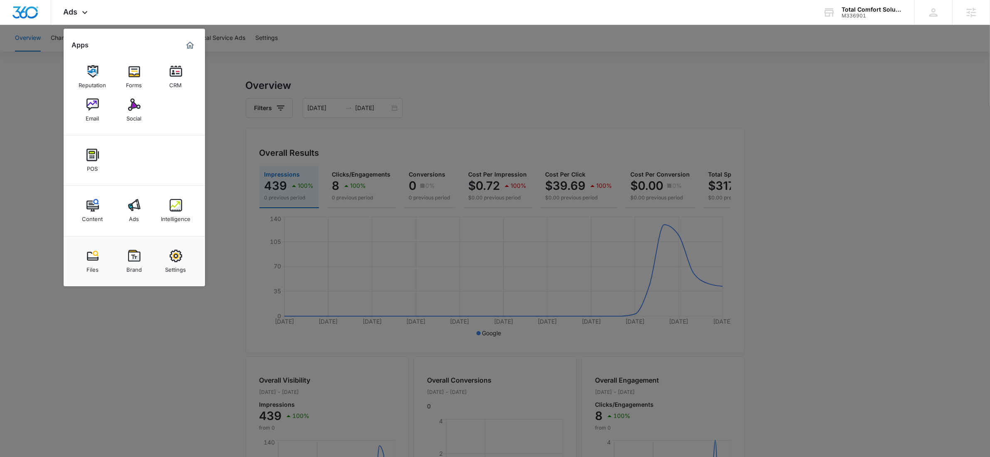
drag, startPoint x: 636, startPoint y: 126, endPoint x: 649, endPoint y: 131, distance: 13.7
click at [639, 127] on div at bounding box center [495, 228] width 990 height 457
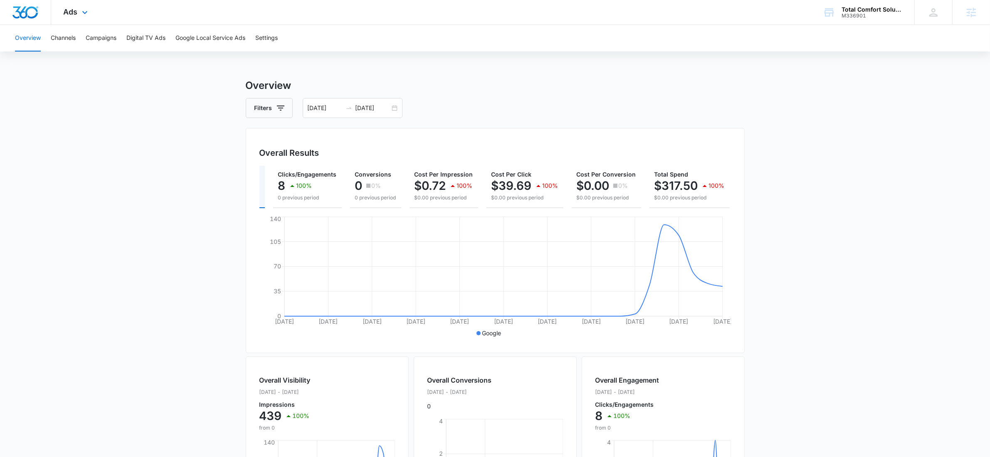
click at [76, 3] on div "Ads Apps Reputation Forms CRM Email Social POS Content Ads Intelligence Files B…" at bounding box center [76, 12] width 51 height 25
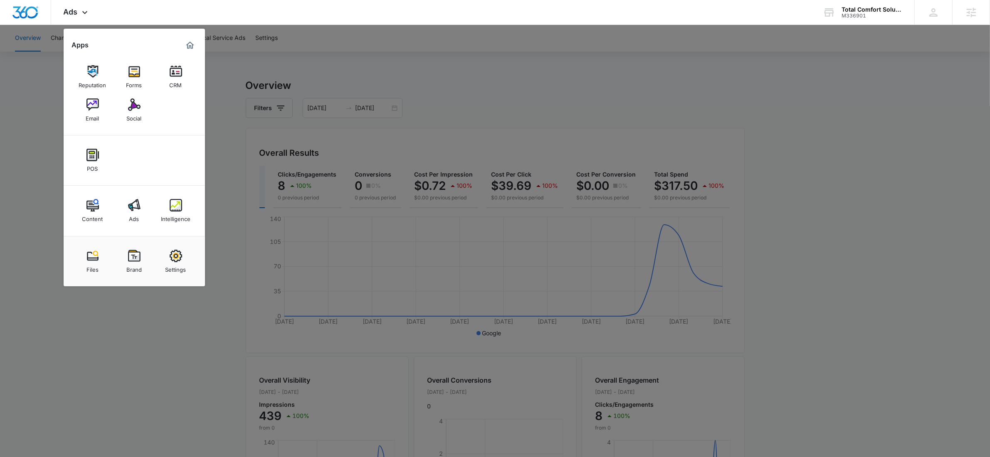
click at [182, 215] on div "Intelligence" at bounding box center [176, 217] width 30 height 11
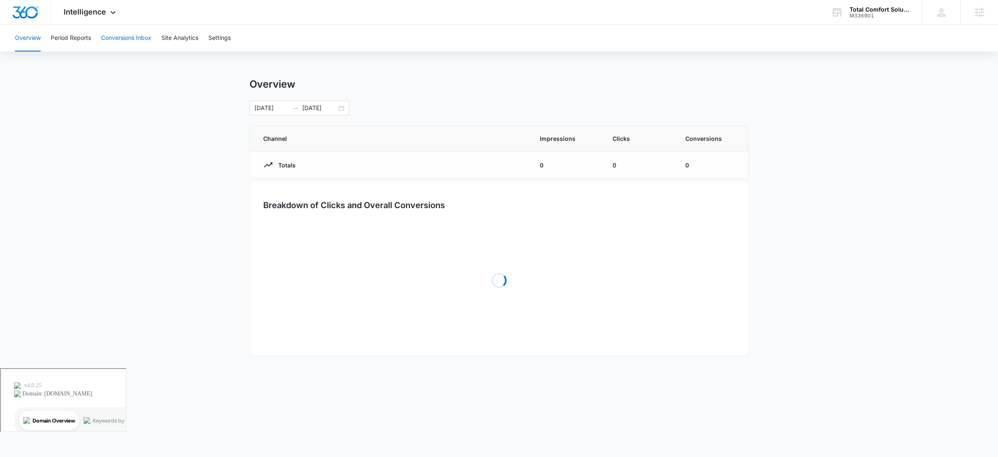
click at [106, 26] on button "Conversions Inbox" at bounding box center [126, 38] width 50 height 27
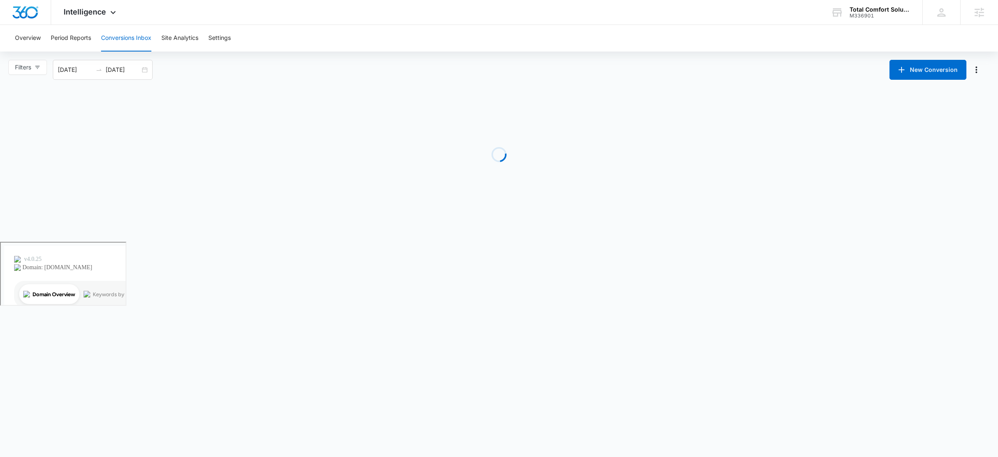
click at [111, 32] on button "Conversions Inbox" at bounding box center [126, 38] width 50 height 27
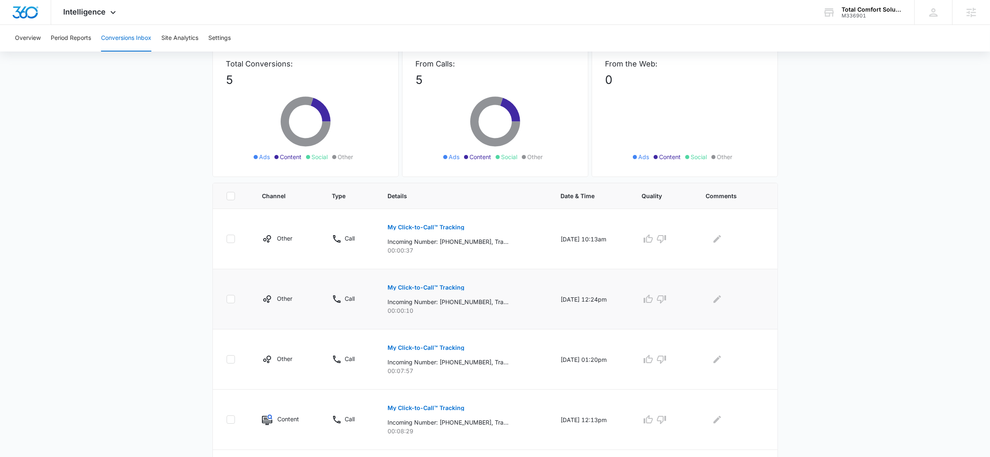
scroll to position [126, 0]
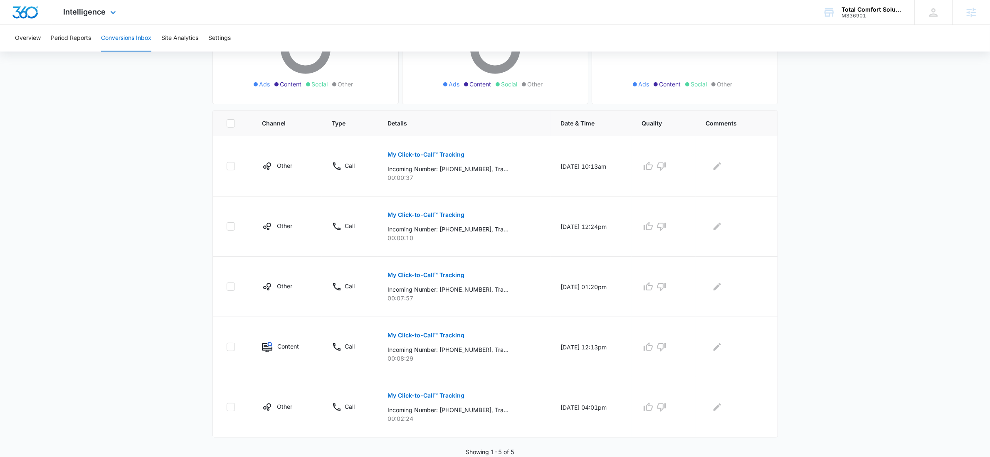
click at [75, 5] on div "Intelligence Apps Reputation Forms CRM Email Social POS Content Ads Intelligenc…" at bounding box center [90, 12] width 79 height 25
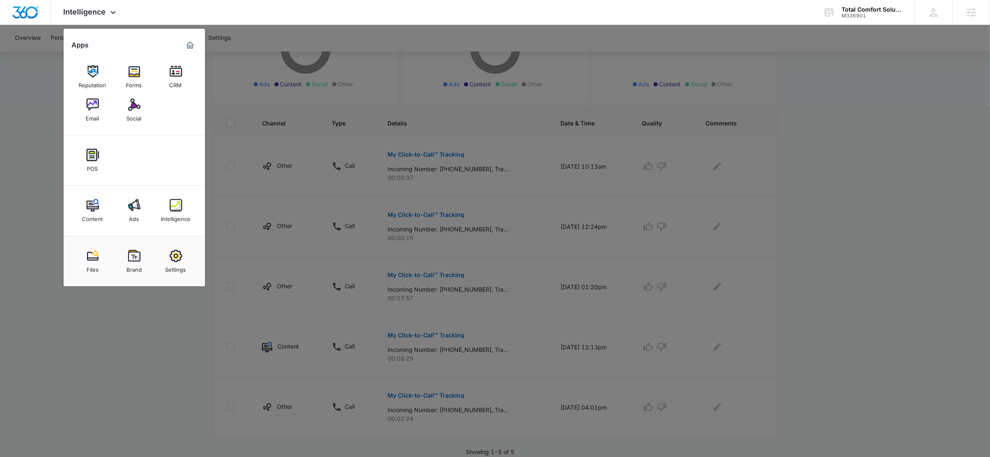
click at [97, 210] on img at bounding box center [92, 205] width 12 height 12
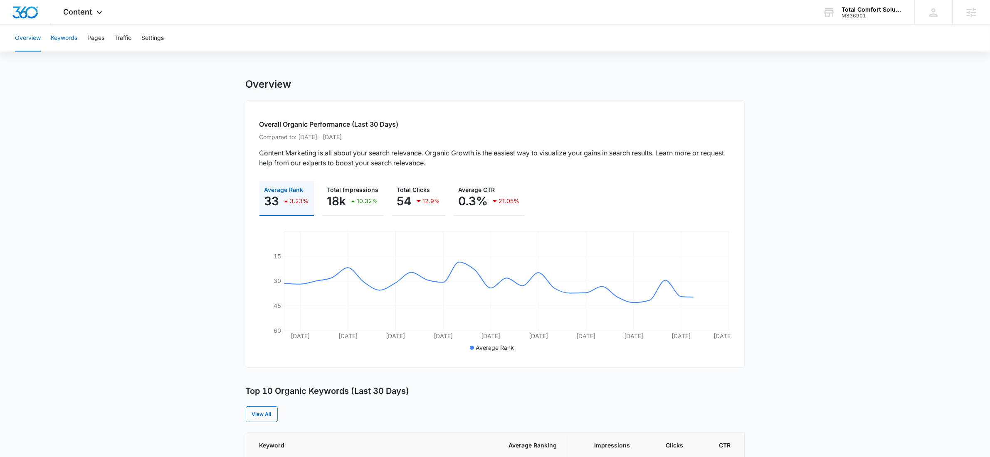
click at [60, 30] on button "Keywords" at bounding box center [64, 38] width 27 height 27
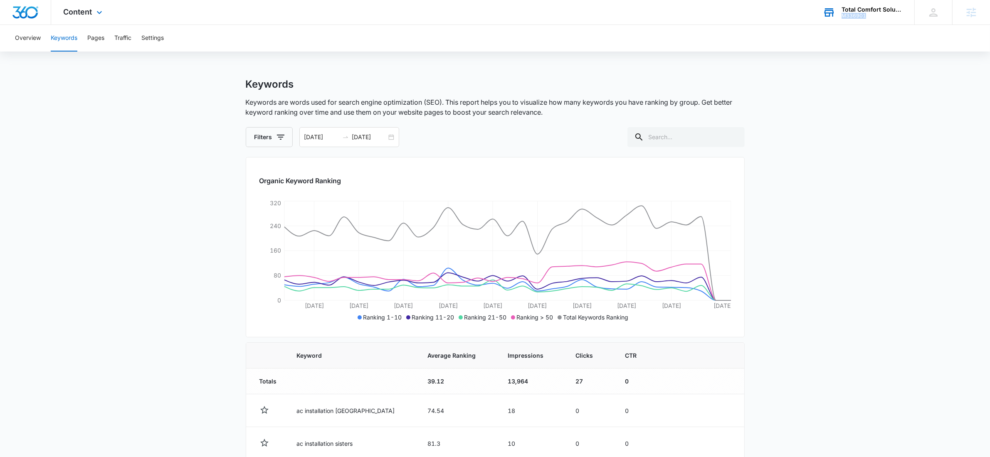
drag, startPoint x: 881, startPoint y: 18, endPoint x: 841, endPoint y: 18, distance: 39.5
click at [841, 18] on div "Total Comfort Solutions M336901 Your Accounts View All" at bounding box center [862, 12] width 104 height 25
